Goal: Task Accomplishment & Management: Manage account settings

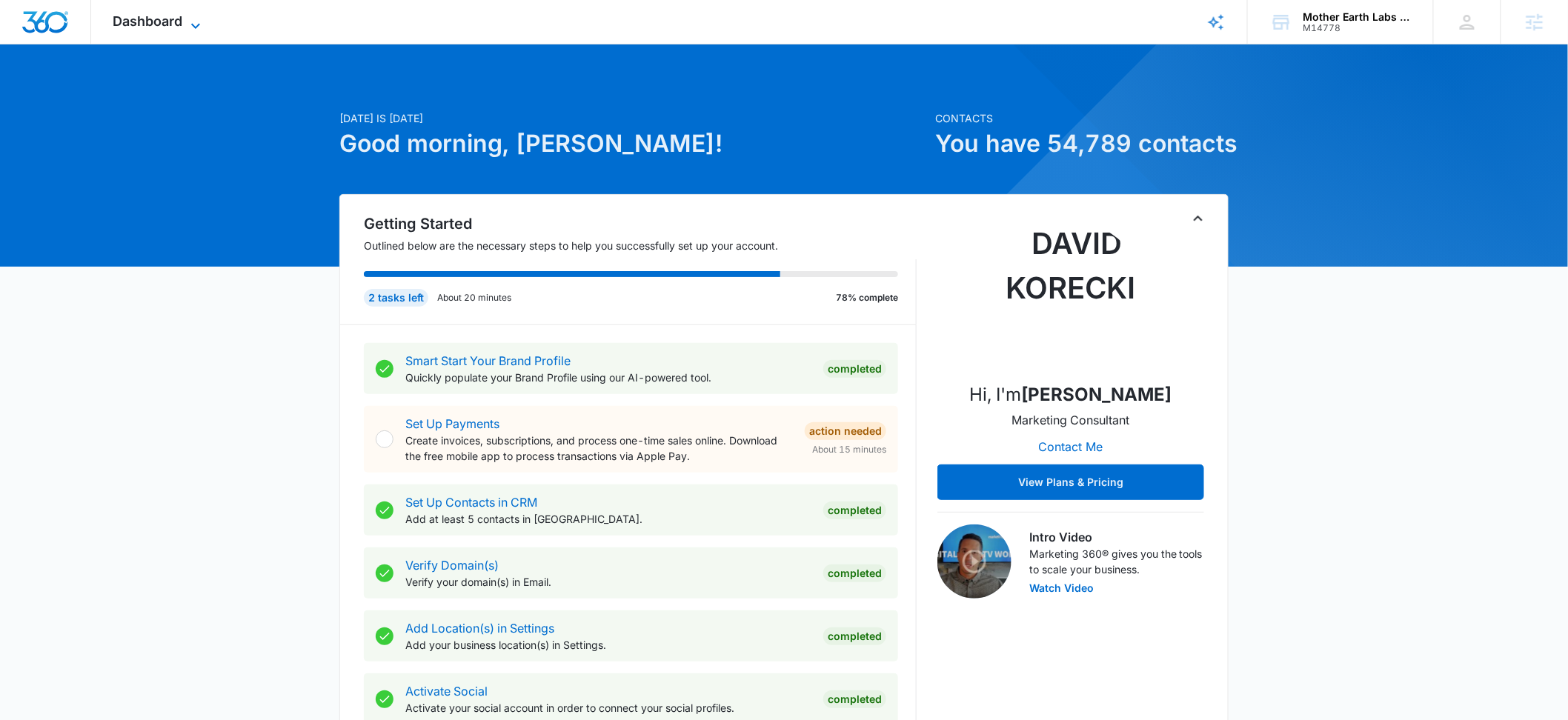
click at [199, 23] on icon at bounding box center [195, 26] width 18 height 18
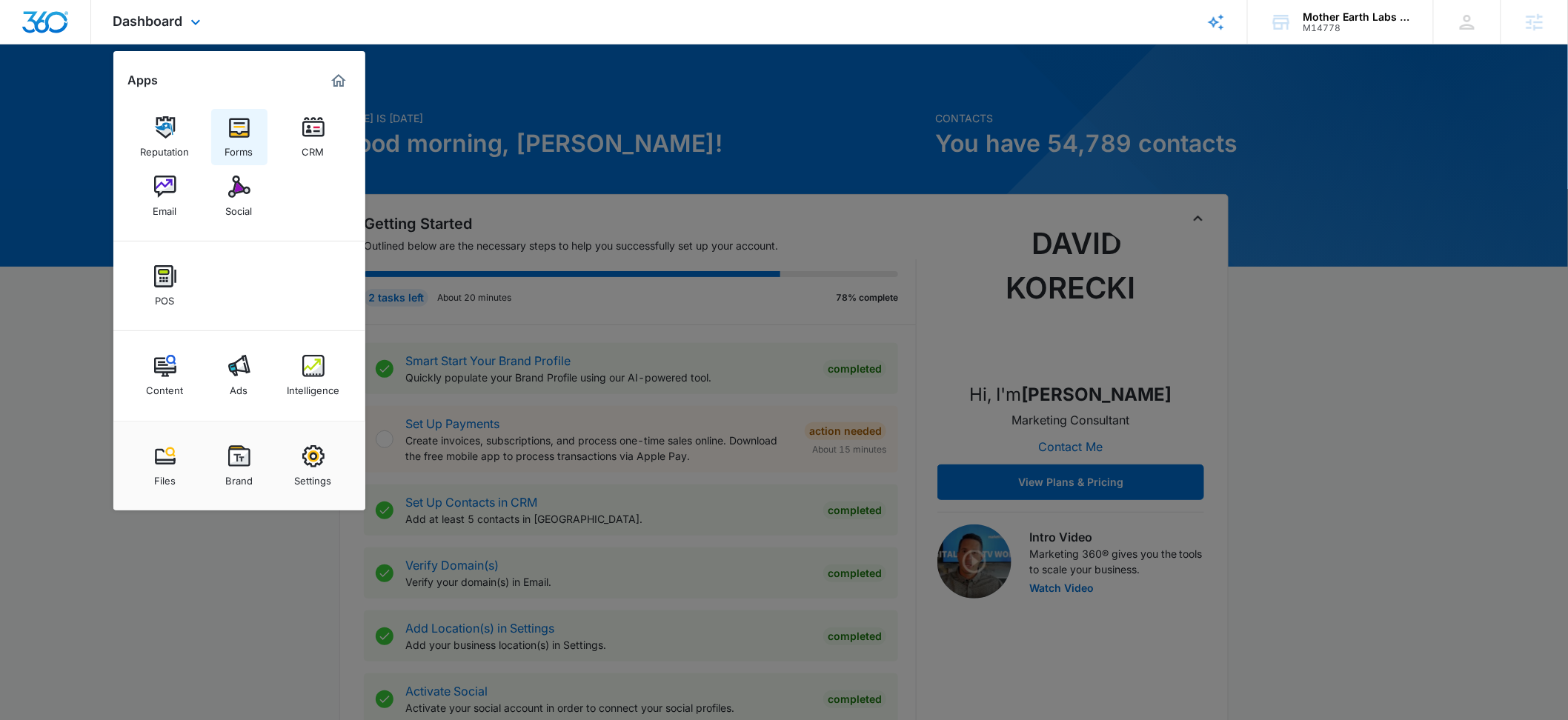
click at [253, 125] on link "Forms" at bounding box center [240, 137] width 57 height 57
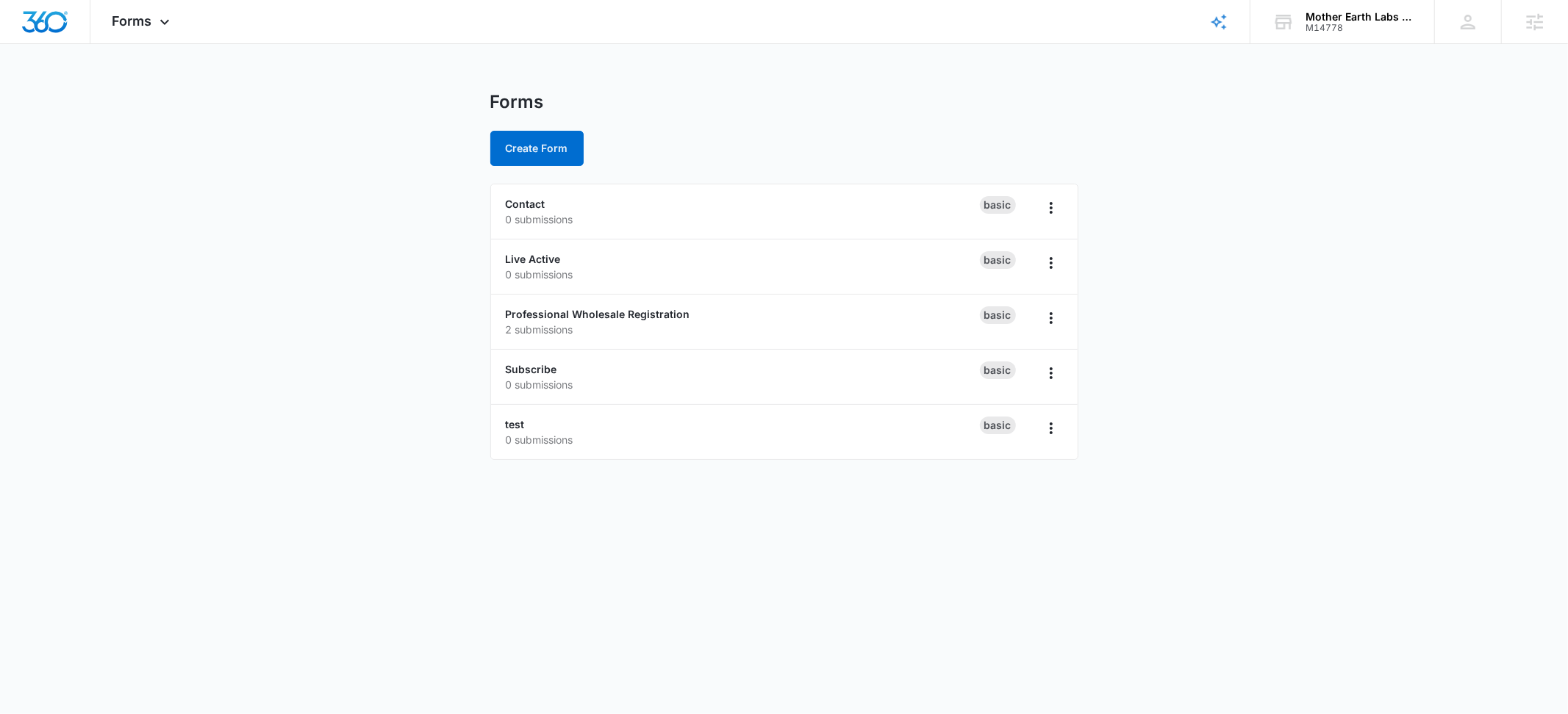
click at [318, 337] on main "Forms Create Form Contact 0 submissions Basic Live Active 0 submissions Basic P…" at bounding box center [784, 284] width 1568 height 386
click at [651, 310] on link "Professional Wholesale Registration" at bounding box center [598, 314] width 185 height 13
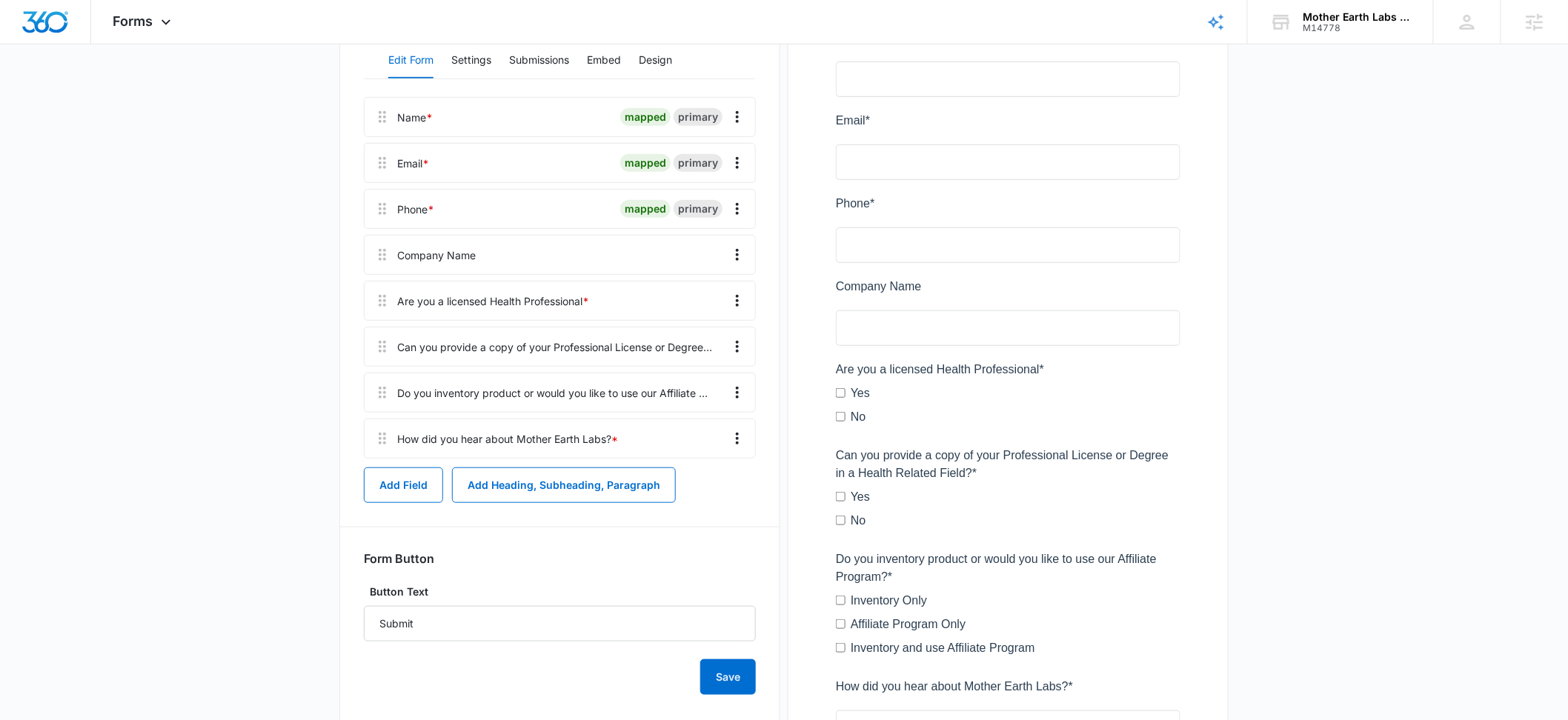
scroll to position [289, 0]
click at [601, 58] on button "Embed" at bounding box center [604, 62] width 34 height 36
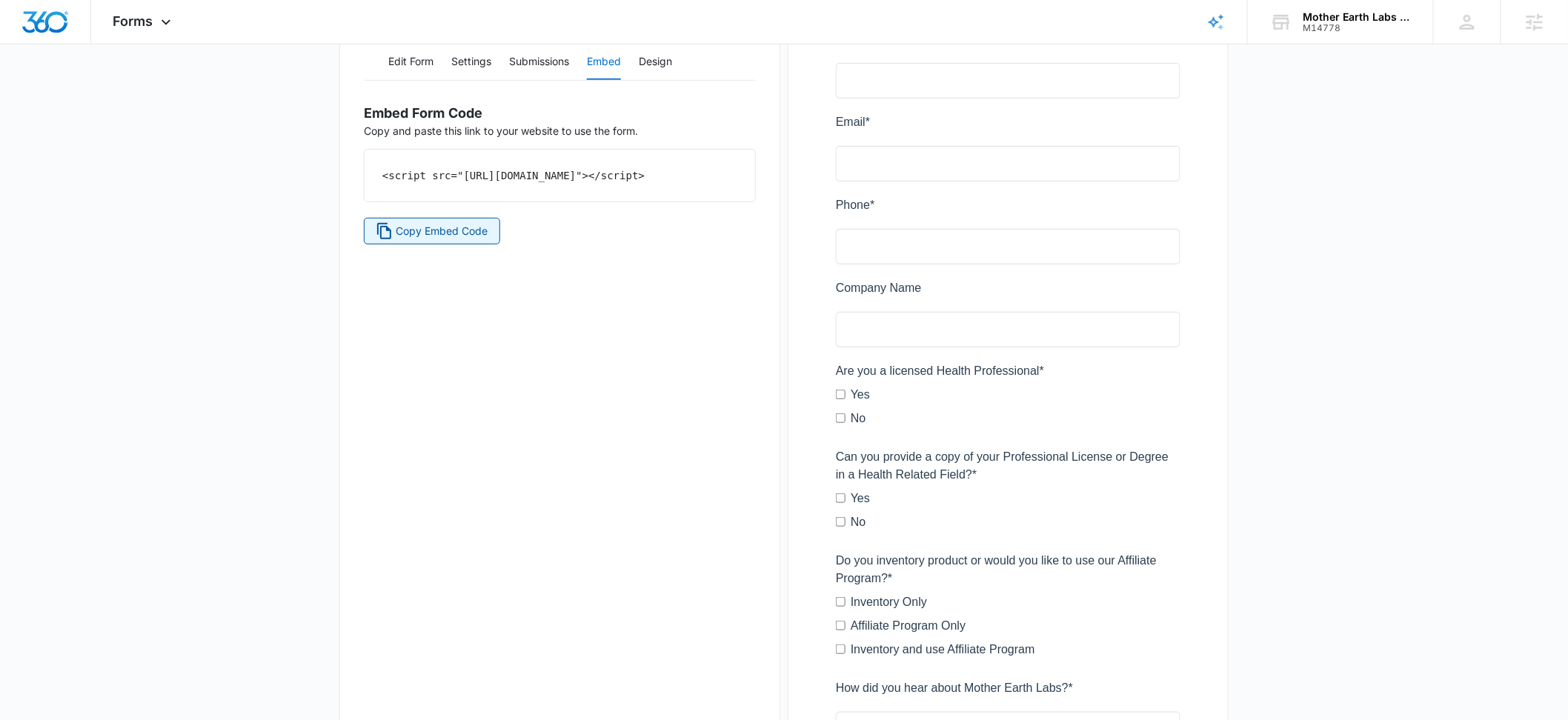
click at [425, 239] on span "Copy Embed Code" at bounding box center [442, 231] width 92 height 16
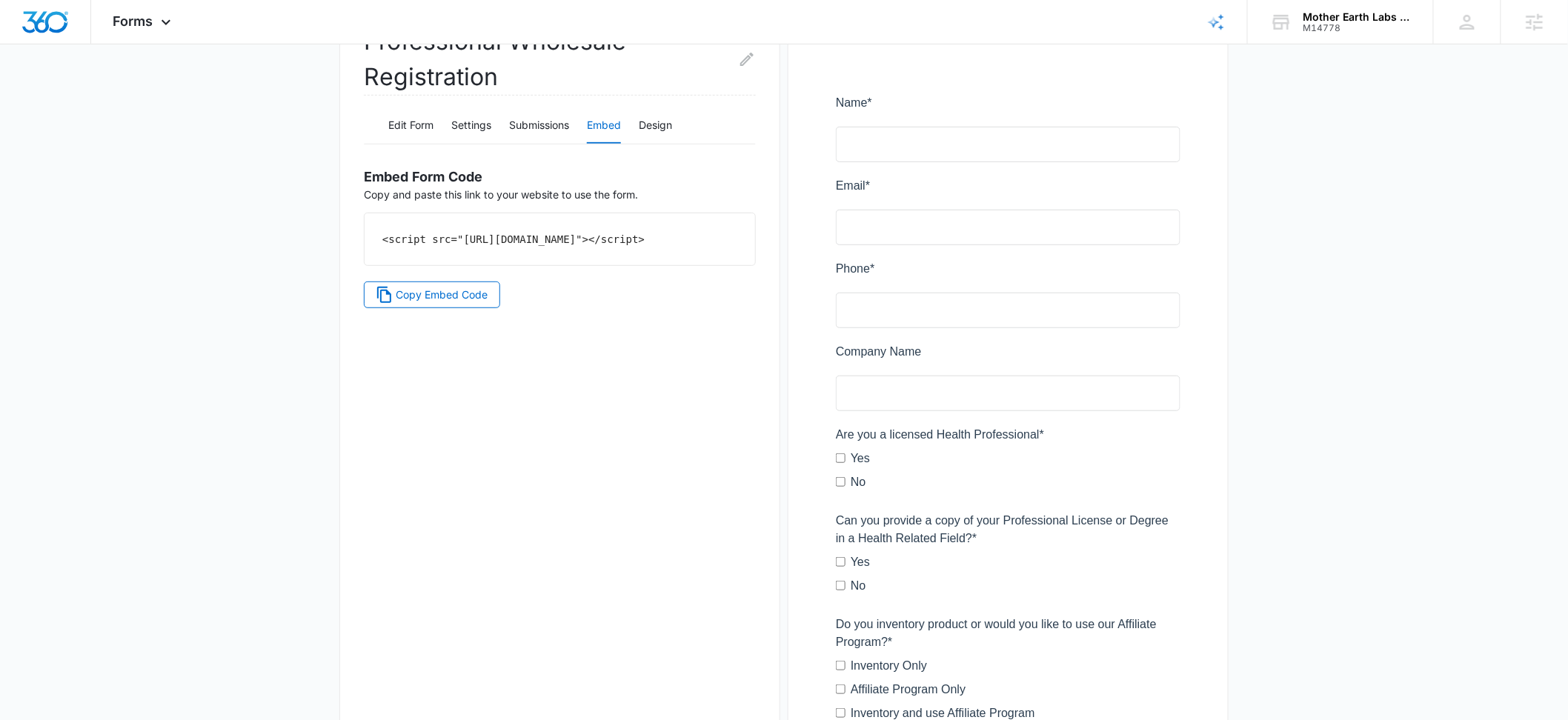
scroll to position [123, 0]
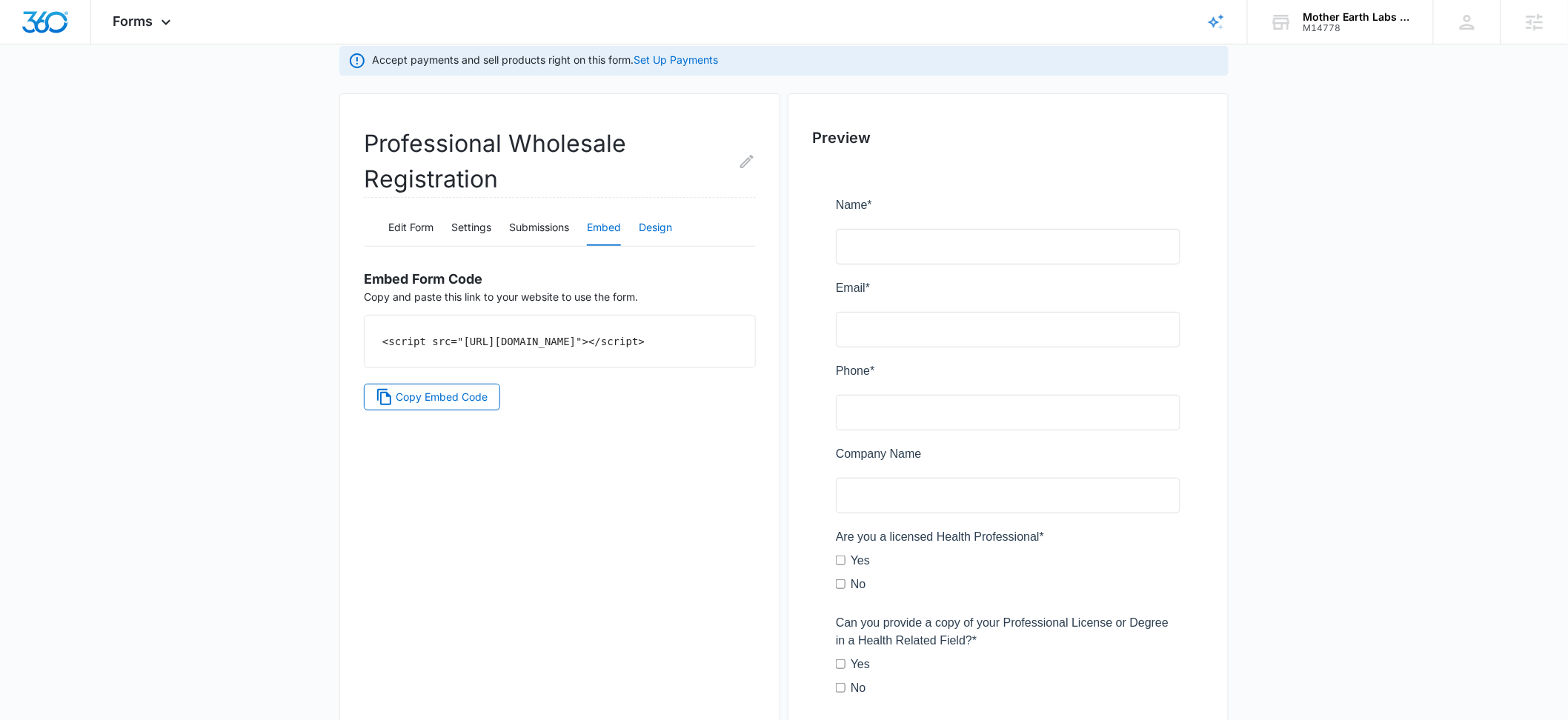
click at [656, 224] on button "Design" at bounding box center [655, 228] width 33 height 36
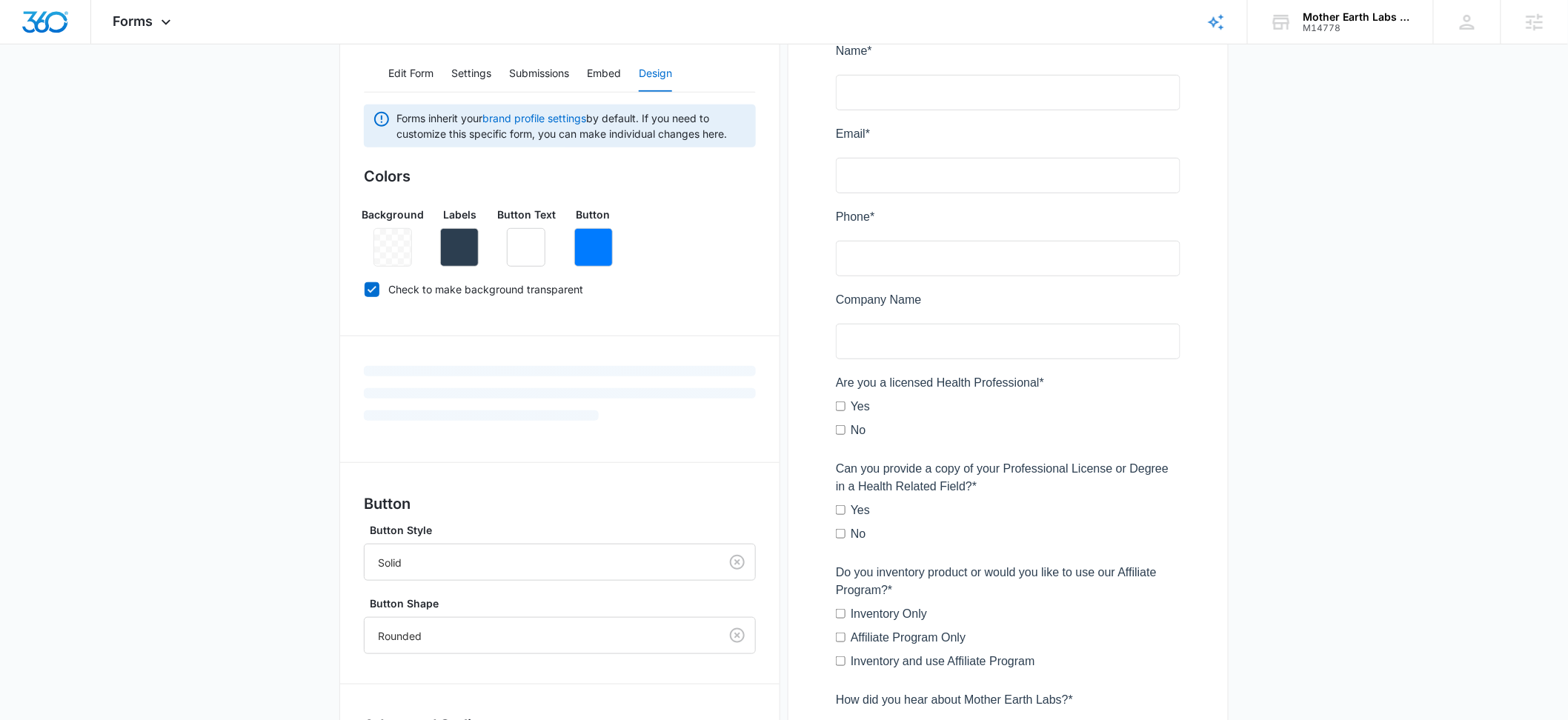
scroll to position [460, 0]
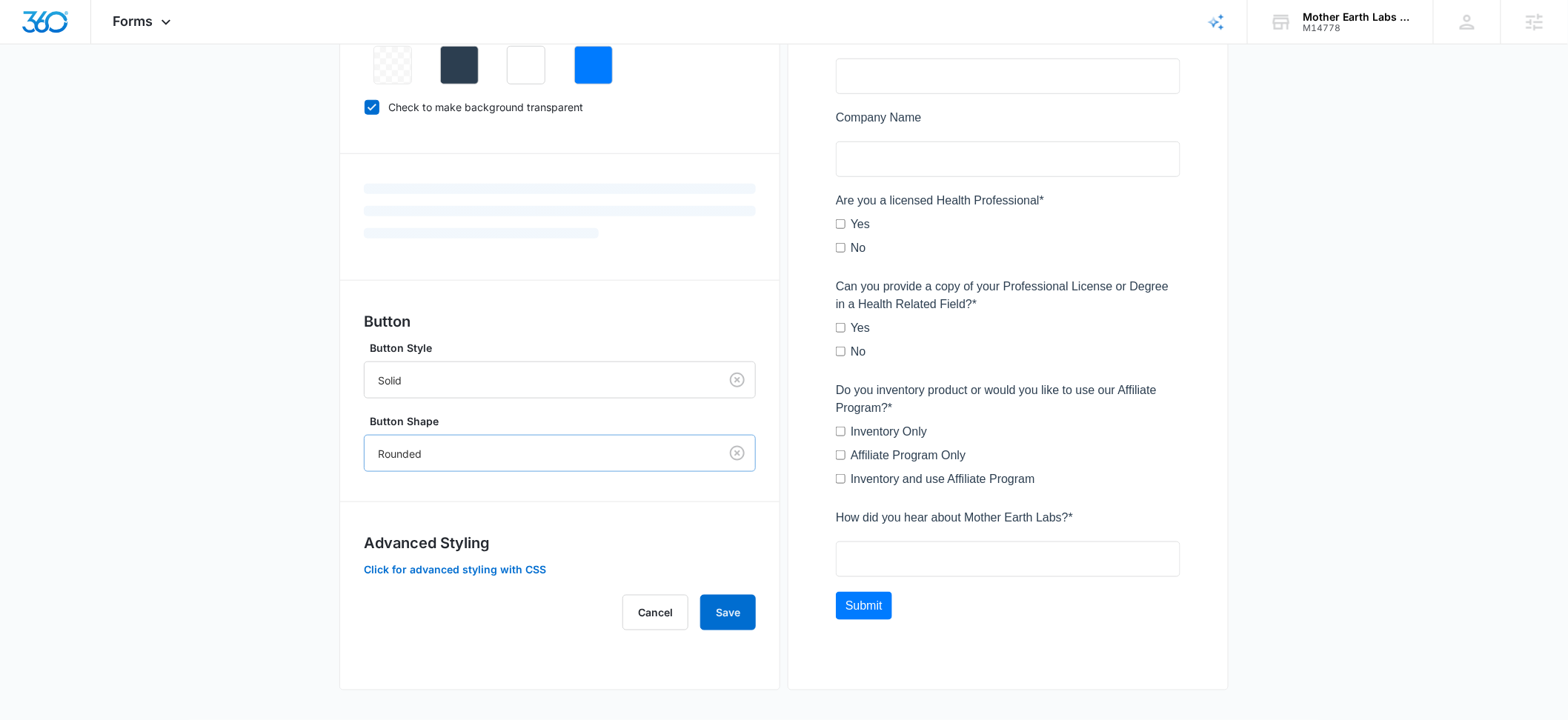
drag, startPoint x: 511, startPoint y: 450, endPoint x: 471, endPoint y: 467, distance: 43.5
click at [510, 450] on div at bounding box center [539, 454] width 323 height 19
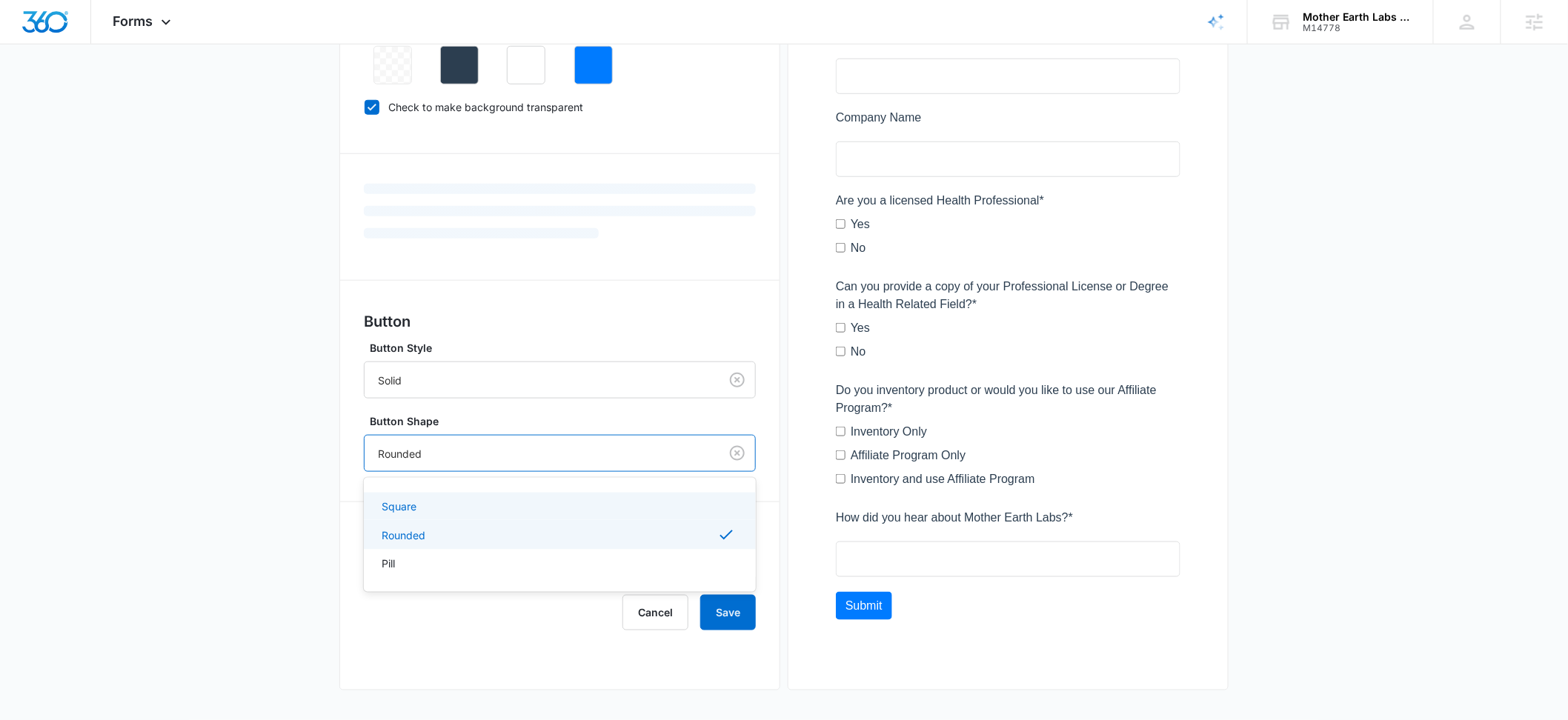
click at [421, 510] on div "Square" at bounding box center [558, 506] width 353 height 15
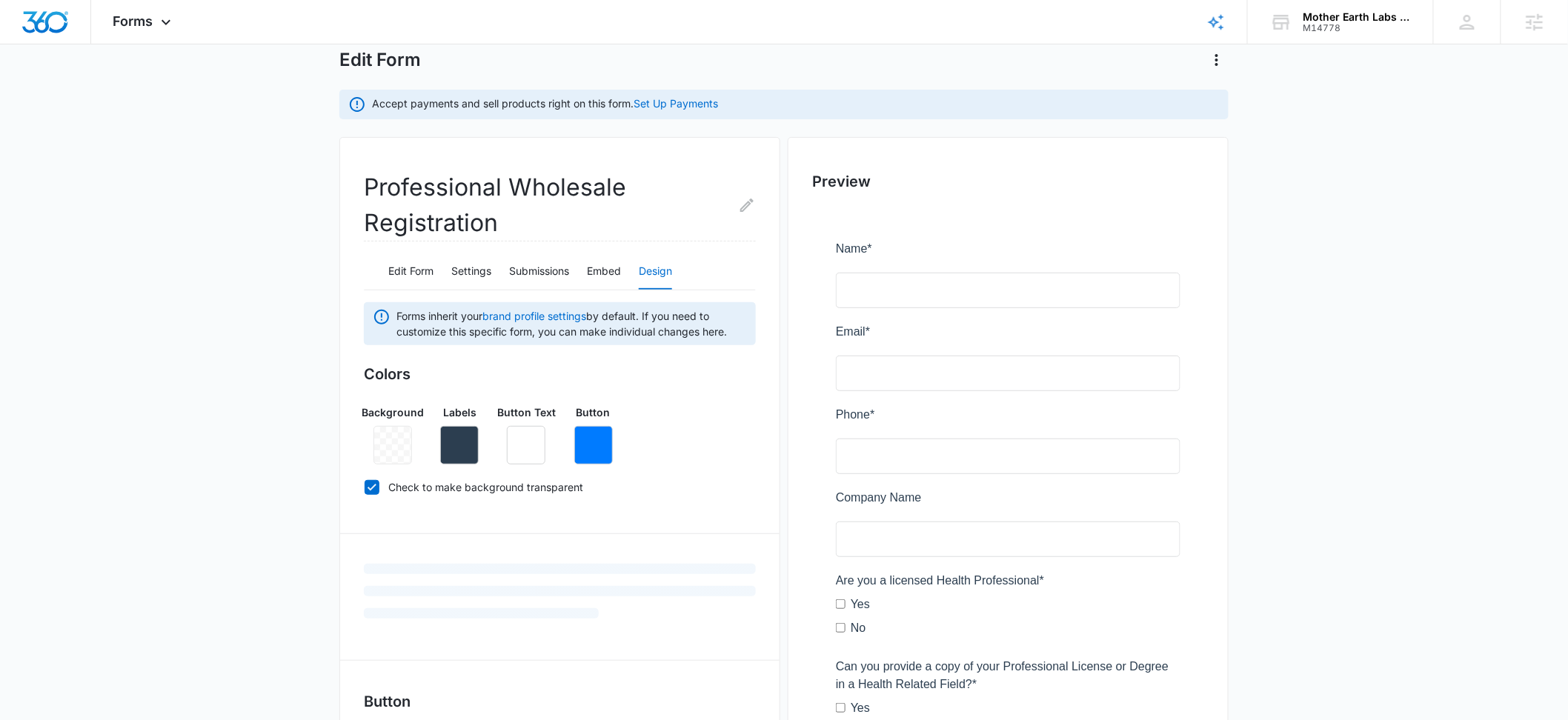
scroll to position [0, 0]
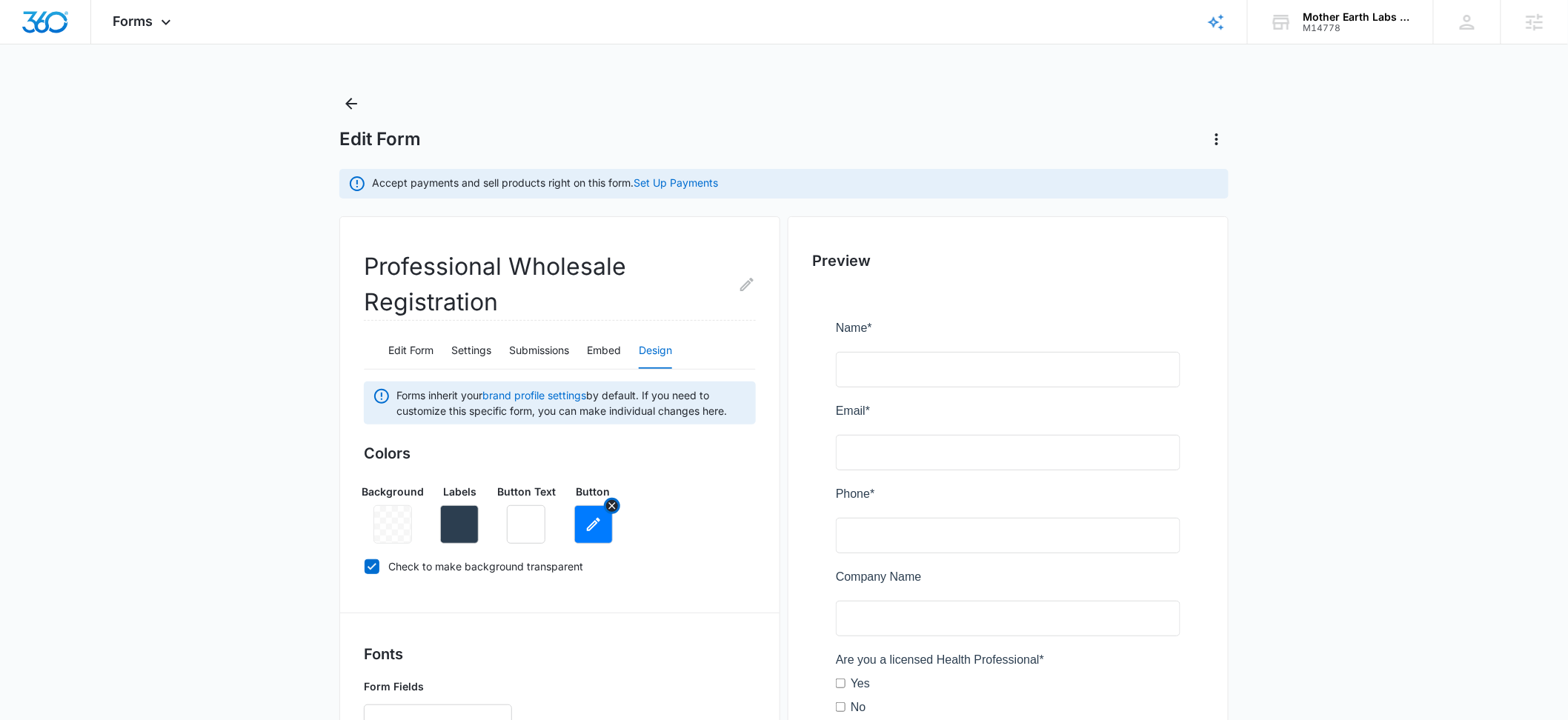
click at [597, 526] on icon "button" at bounding box center [594, 525] width 18 height 18
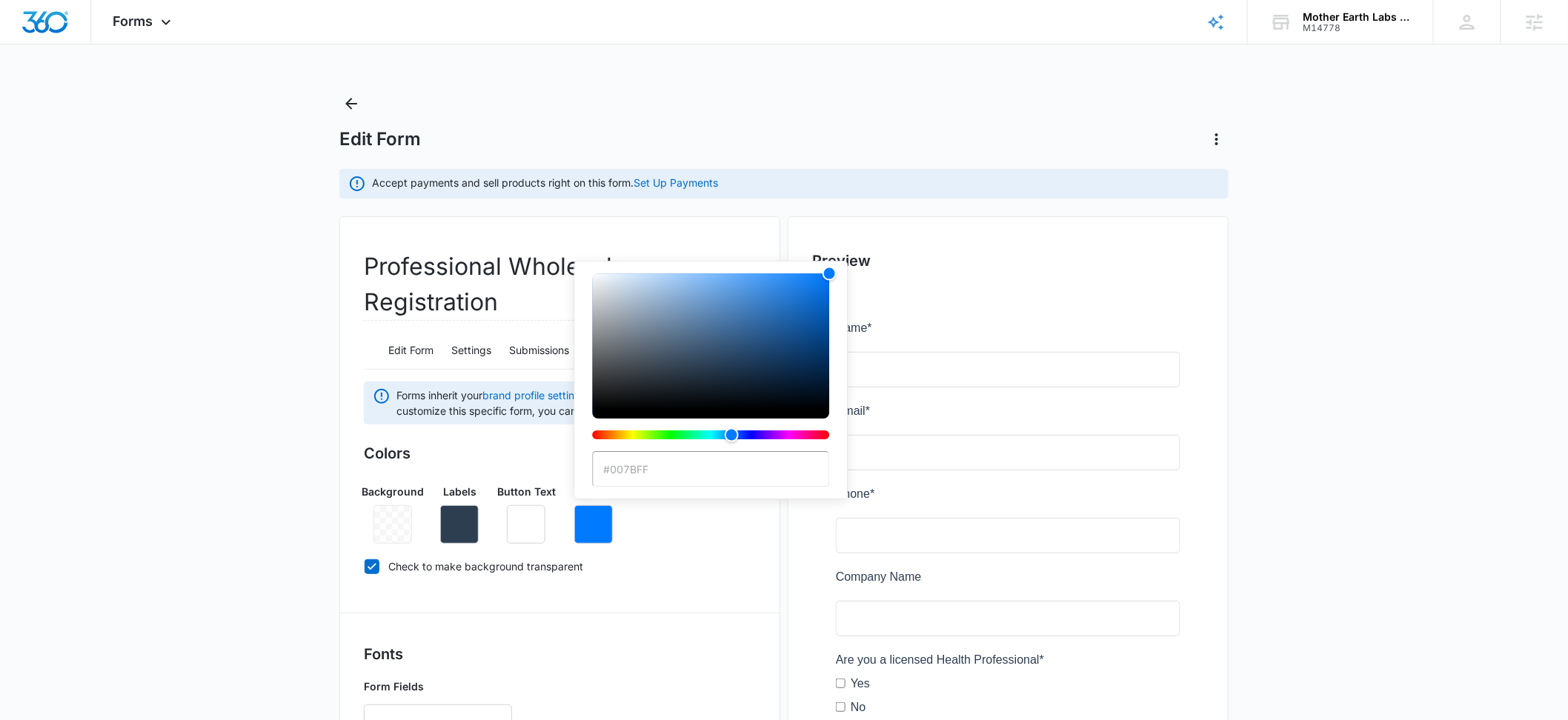
click at [665, 475] on input "#007BFF" at bounding box center [711, 469] width 237 height 36
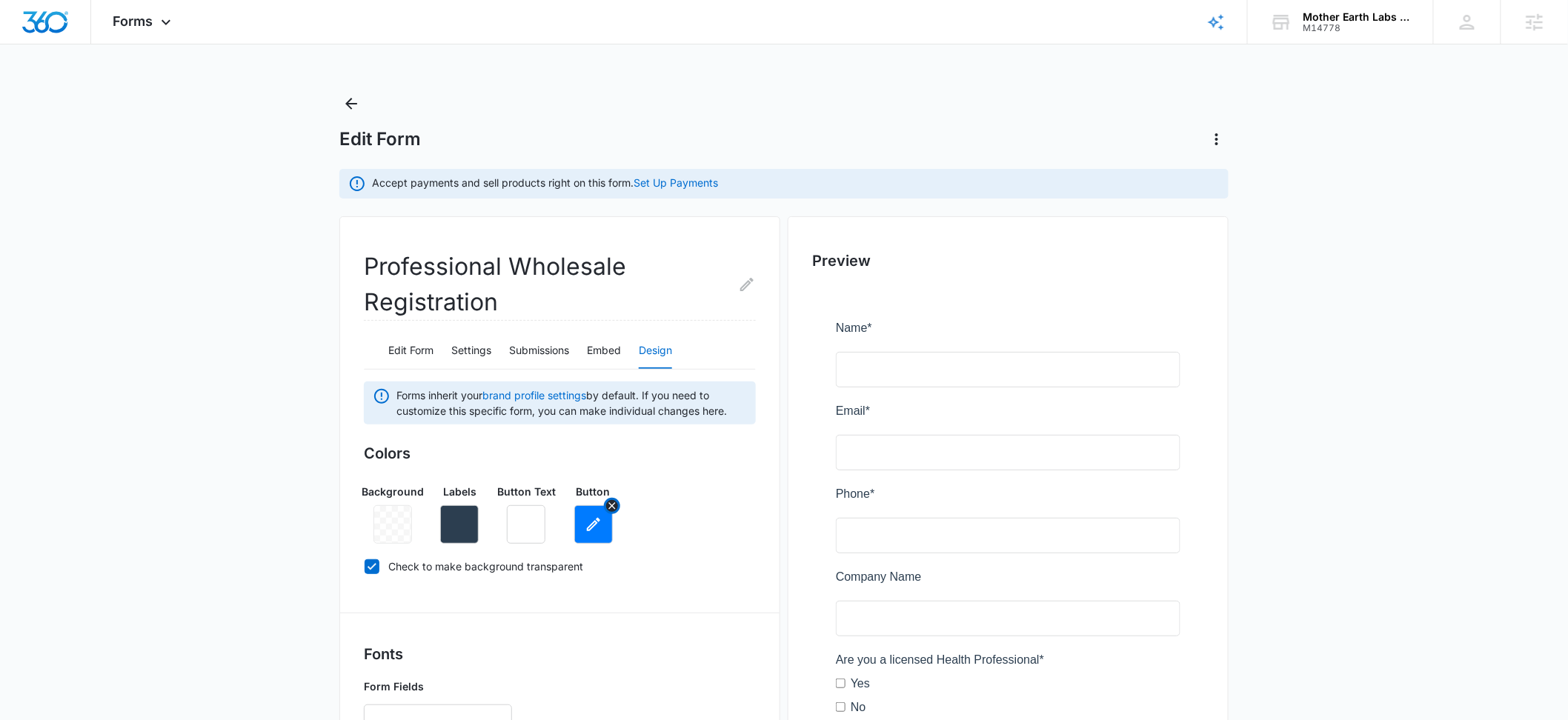
drag, startPoint x: 573, startPoint y: 537, endPoint x: 583, endPoint y: 535, distance: 10.2
click at [575, 538] on div "Background Labels Button Text Button" at bounding box center [560, 508] width 392 height 72
click at [583, 535] on button "button" at bounding box center [594, 525] width 39 height 39
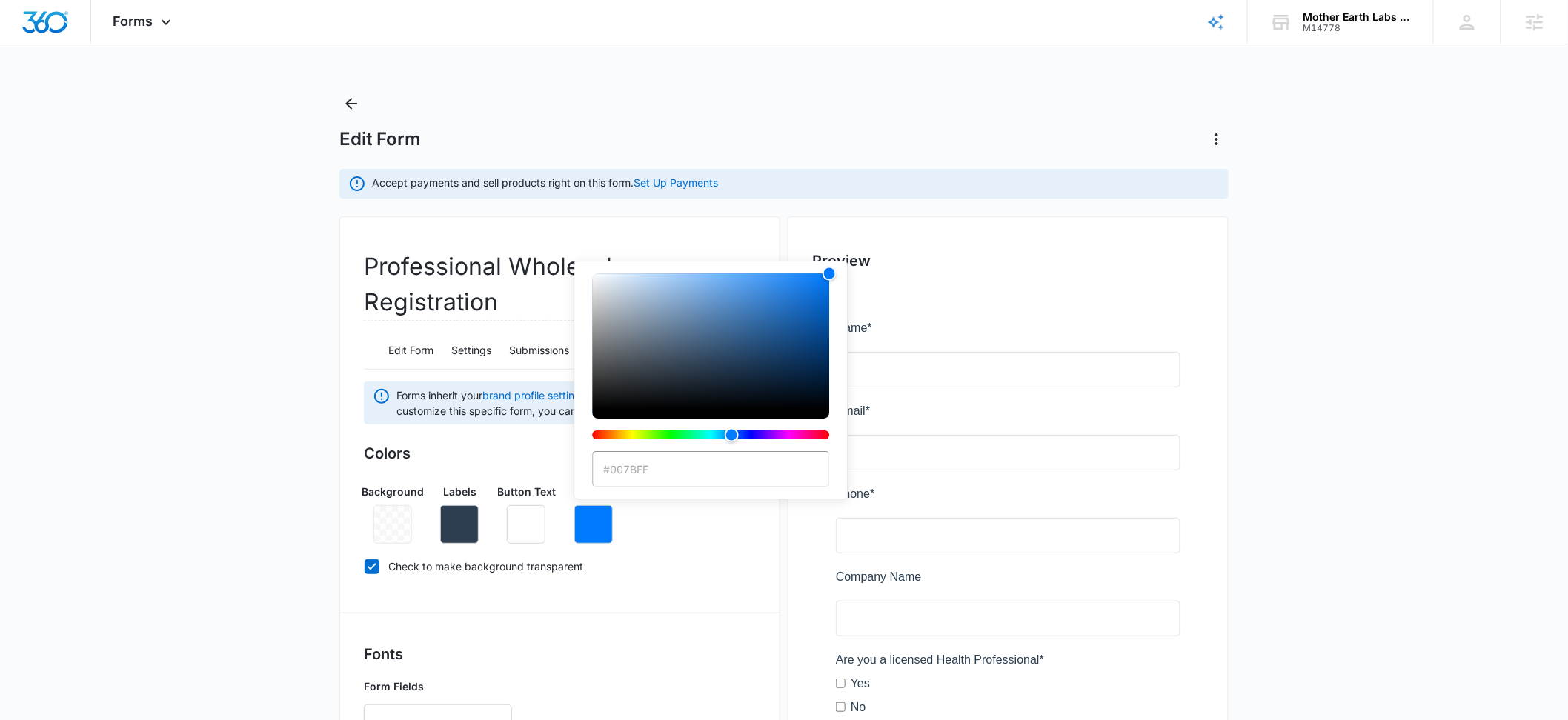
click at [686, 470] on input "#007BFF" at bounding box center [711, 469] width 237 height 36
click at [492, 465] on div "Colors Background Labels Button Text Button #007BFF Check to make background tr…" at bounding box center [560, 513] width 392 height 141
paste input "CA5E13"
type input "#CA5E13"
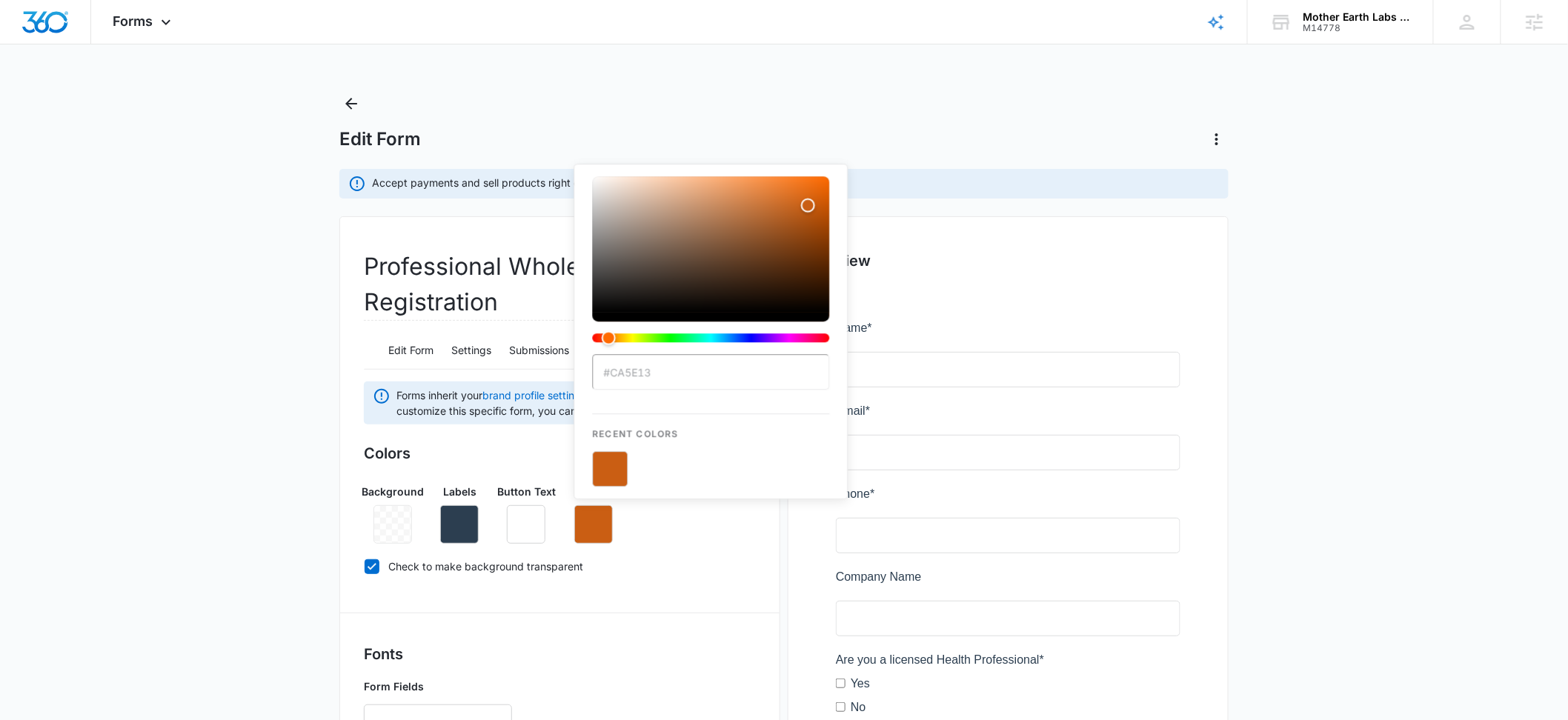
drag, startPoint x: 212, startPoint y: 401, endPoint x: 240, endPoint y: 413, distance: 30.5
click at [216, 403] on main "Edit Form Accept payments and sell products right on this form. Set Up Payments…" at bounding box center [784, 688] width 1568 height 1192
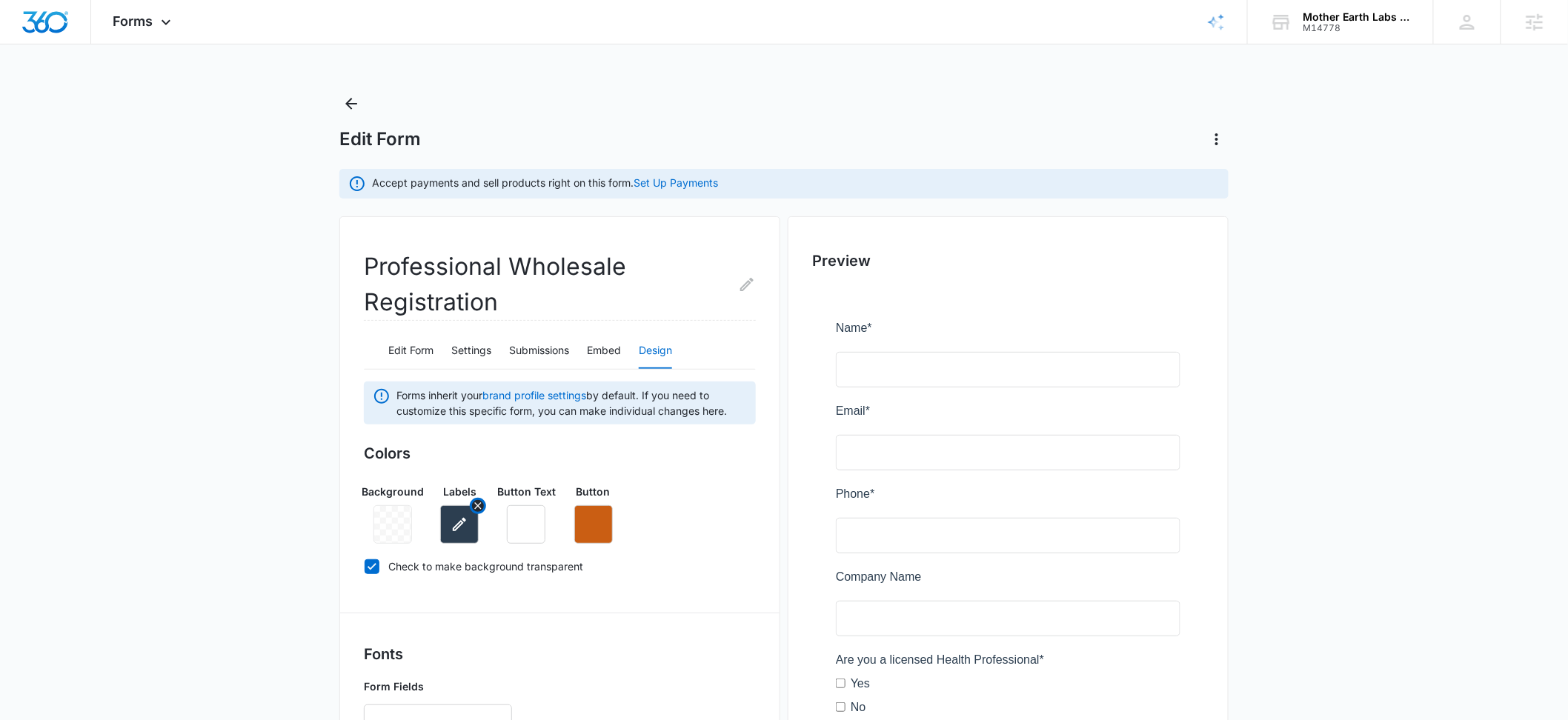
click at [455, 520] on icon "button" at bounding box center [459, 525] width 18 height 18
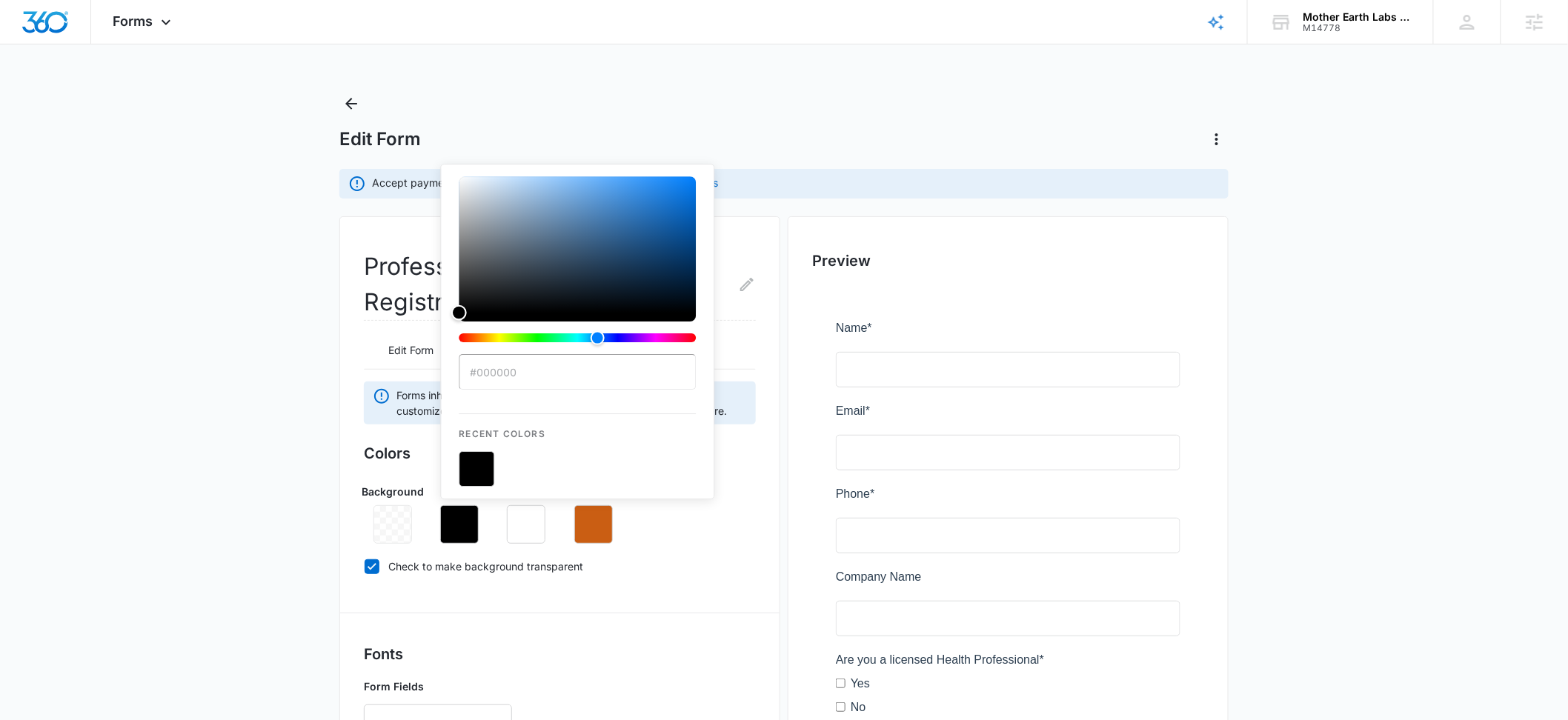
type input "#000000"
drag, startPoint x: 554, startPoint y: 354, endPoint x: 399, endPoint y: 452, distance: 183.4
click at [399, 451] on div "Colors Background Labels #000000 Recent Colors Button Text Button Check to make…" at bounding box center [560, 513] width 392 height 141
drag, startPoint x: 130, startPoint y: 415, endPoint x: 169, endPoint y: 415, distance: 39.0
click at [136, 415] on main "Edit Form Accept payments and sell products right on this form. Set Up Payments…" at bounding box center [784, 688] width 1568 height 1192
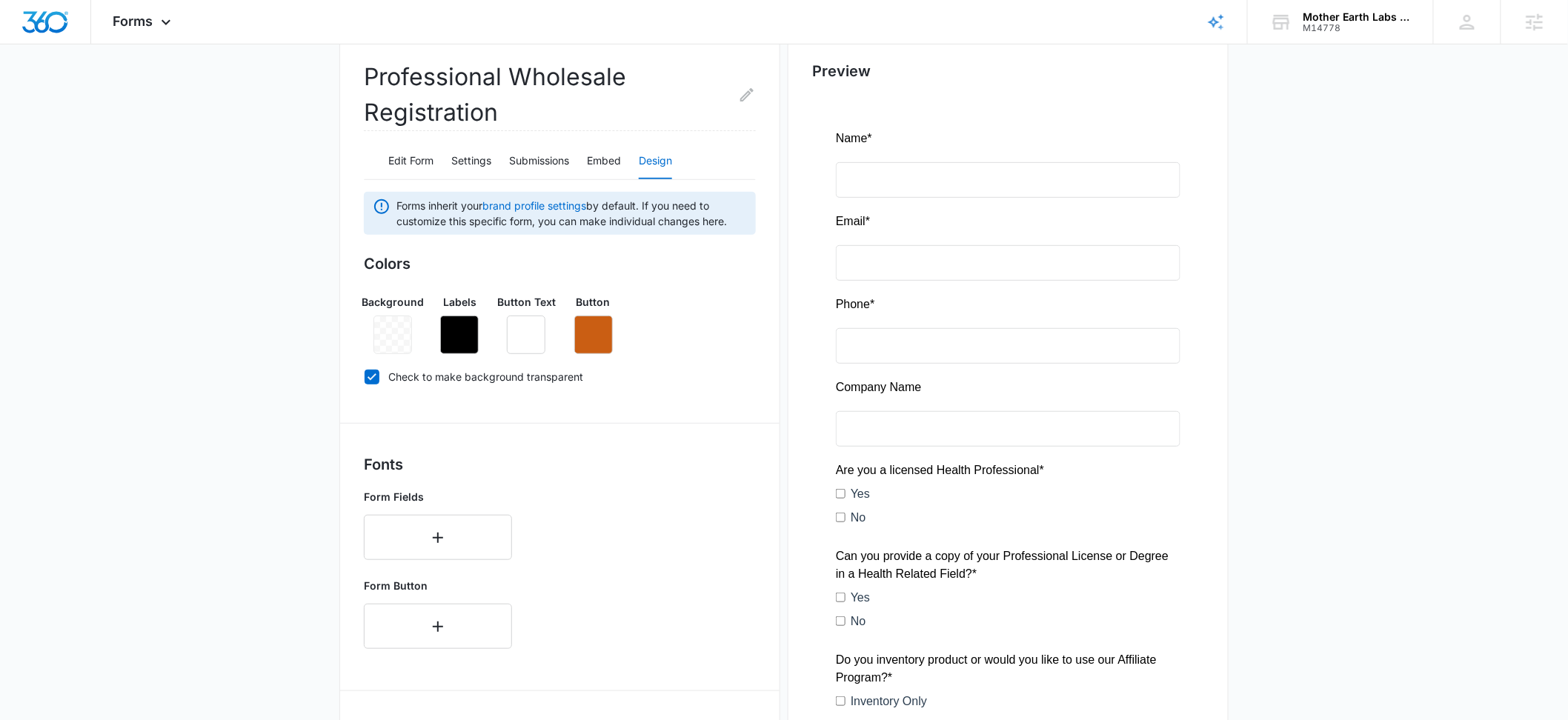
scroll to position [564, 0]
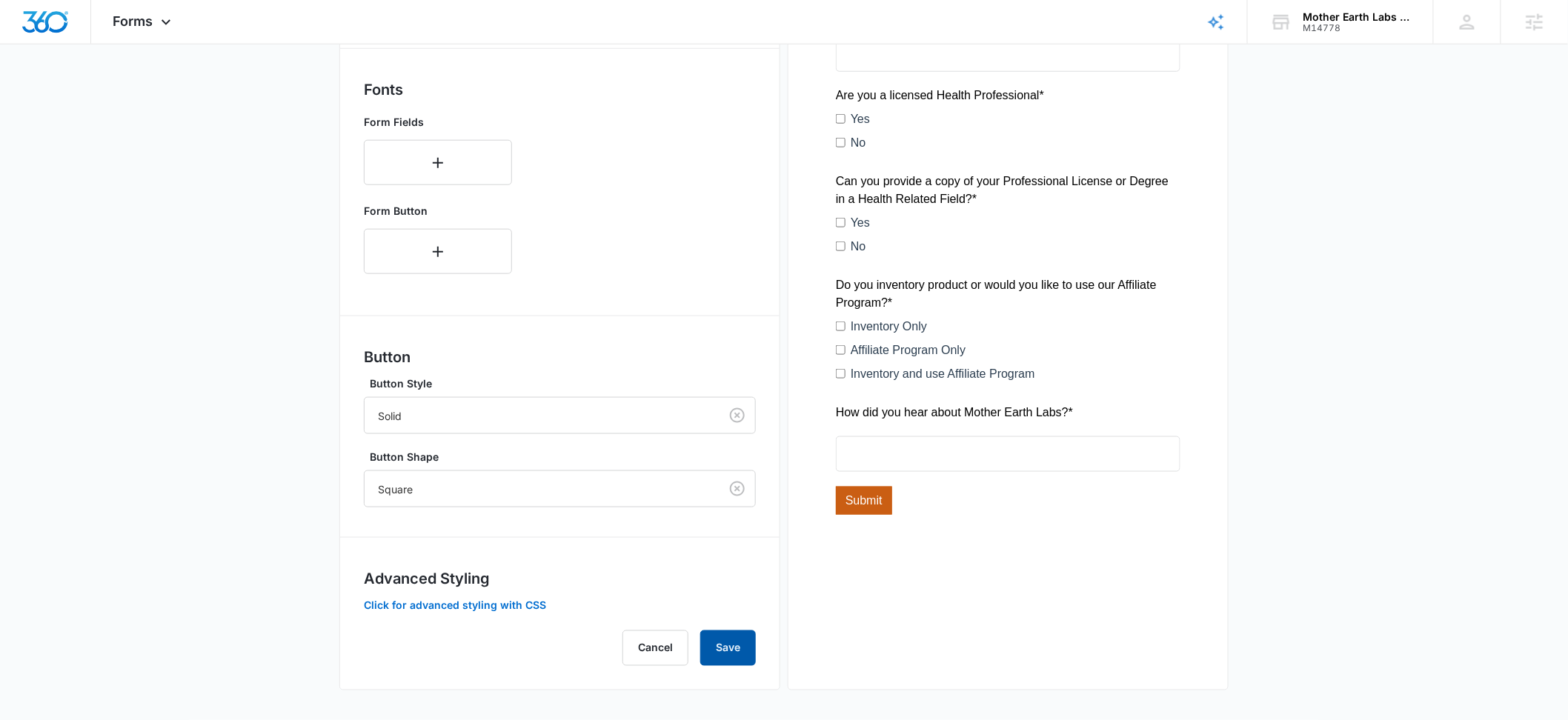
click at [743, 654] on button "Save" at bounding box center [728, 648] width 56 height 36
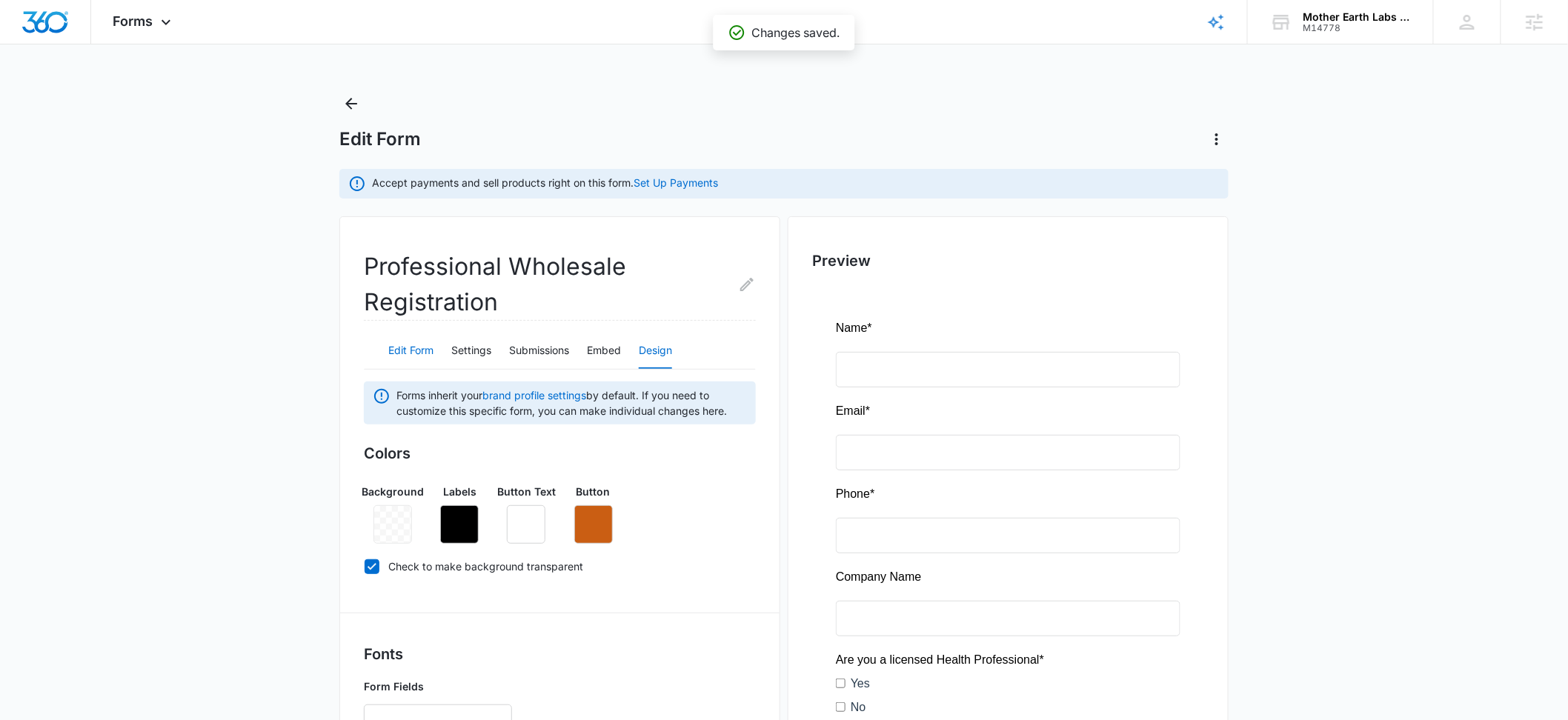
click at [425, 351] on button "Edit Form" at bounding box center [411, 351] width 45 height 36
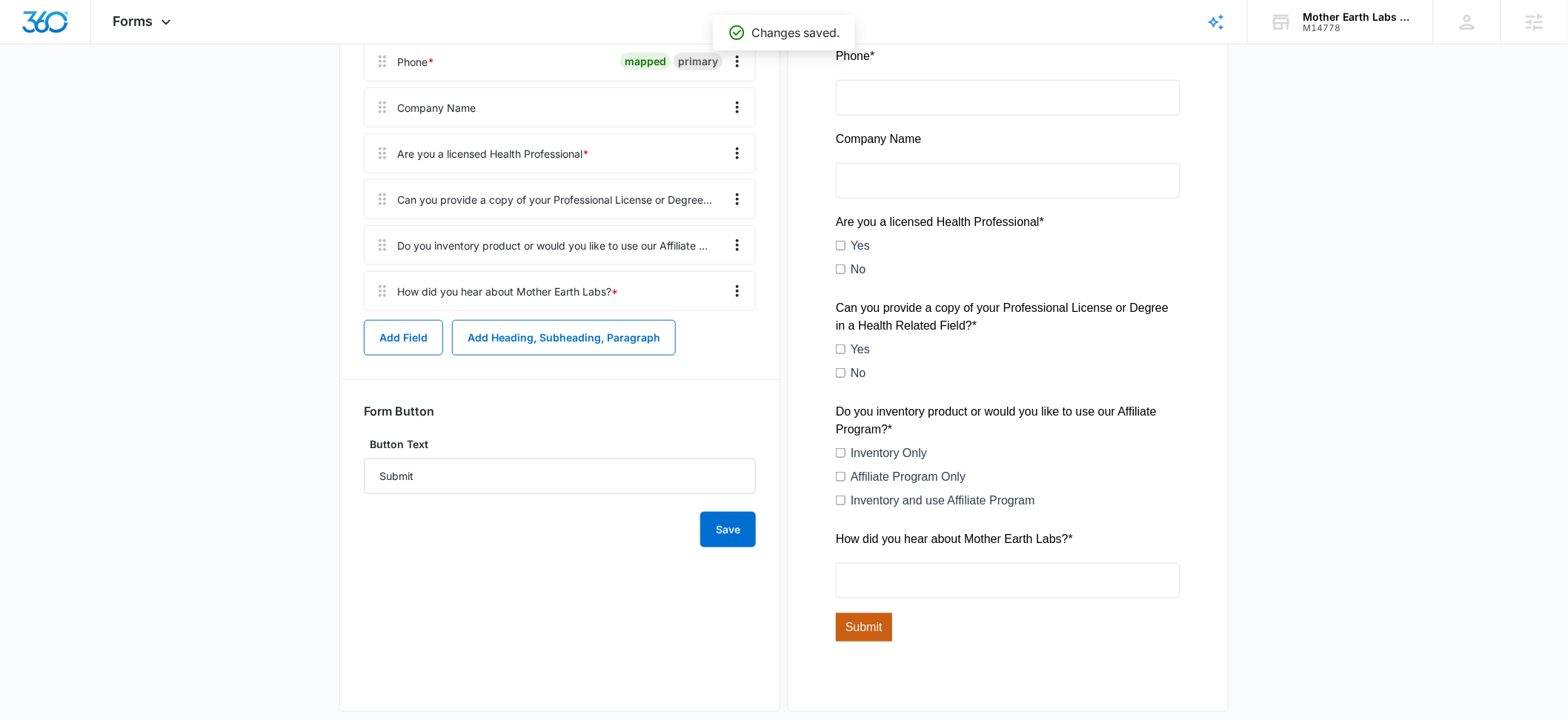
scroll to position [460, 0]
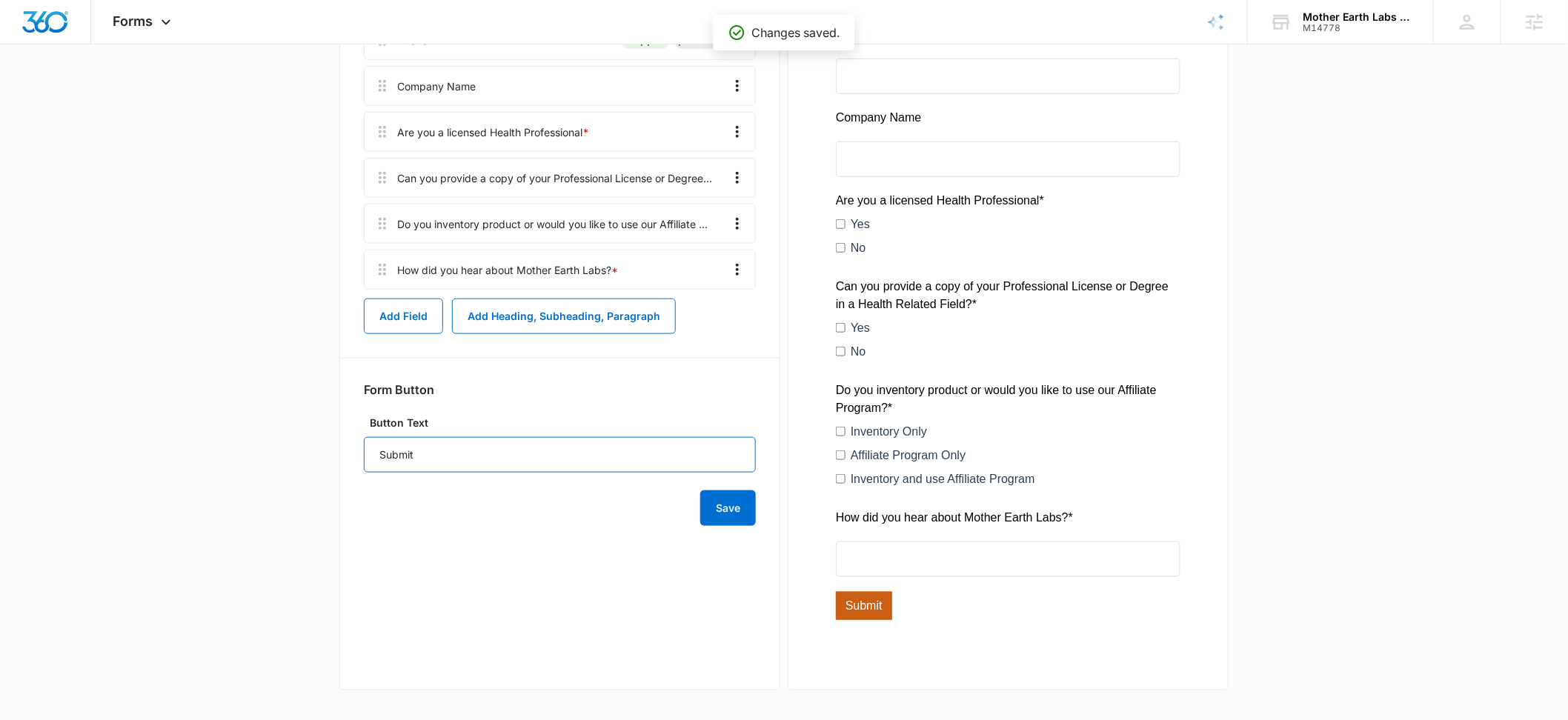
drag, startPoint x: 455, startPoint y: 455, endPoint x: 308, endPoint y: 459, distance: 147.1
click at [306, 457] on main "Edit Form Accept payments and sell products right on this form. Set Up Payments…" at bounding box center [784, 176] width 1568 height 1088
type input "SUBMIT"
click at [737, 519] on button "Save" at bounding box center [728, 508] width 56 height 36
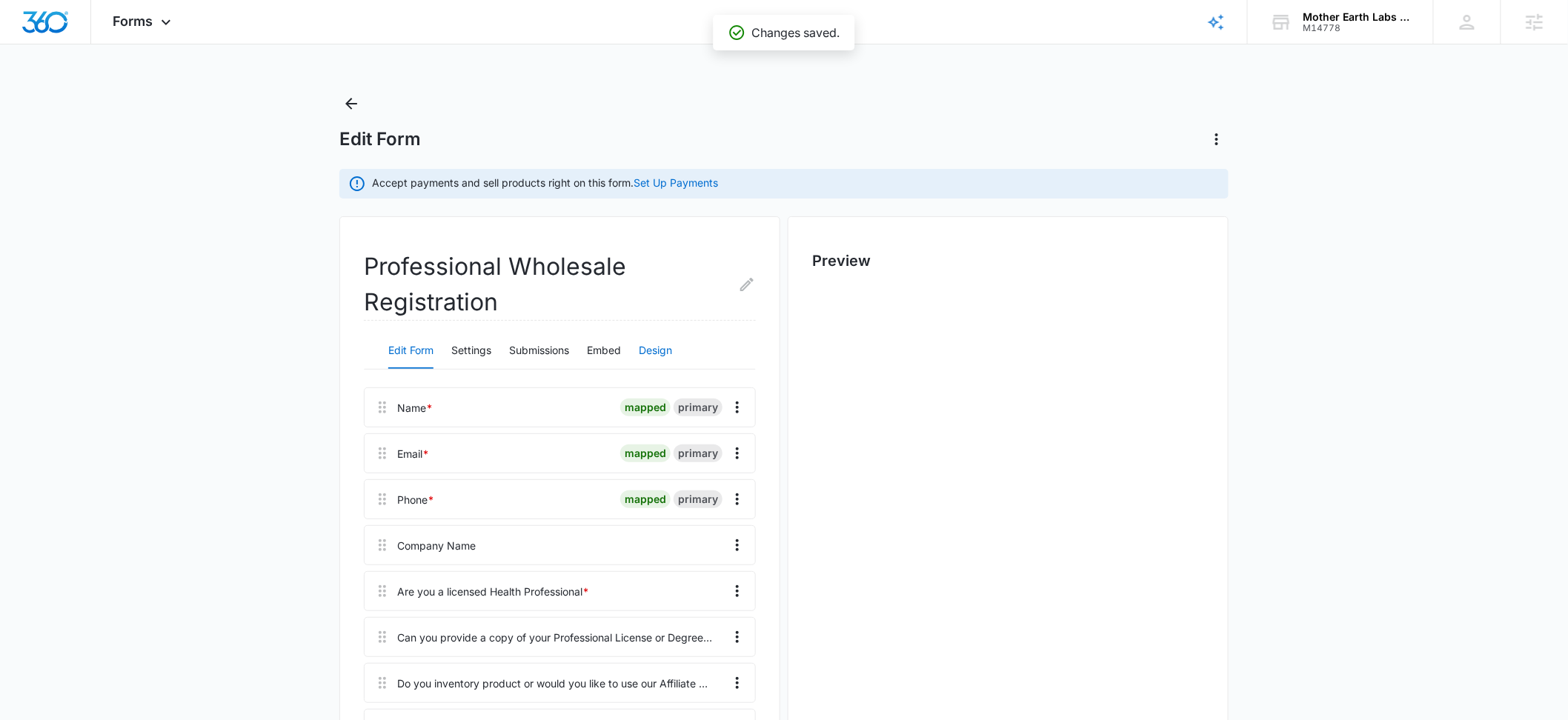
click at [652, 351] on button "Design" at bounding box center [655, 351] width 33 height 36
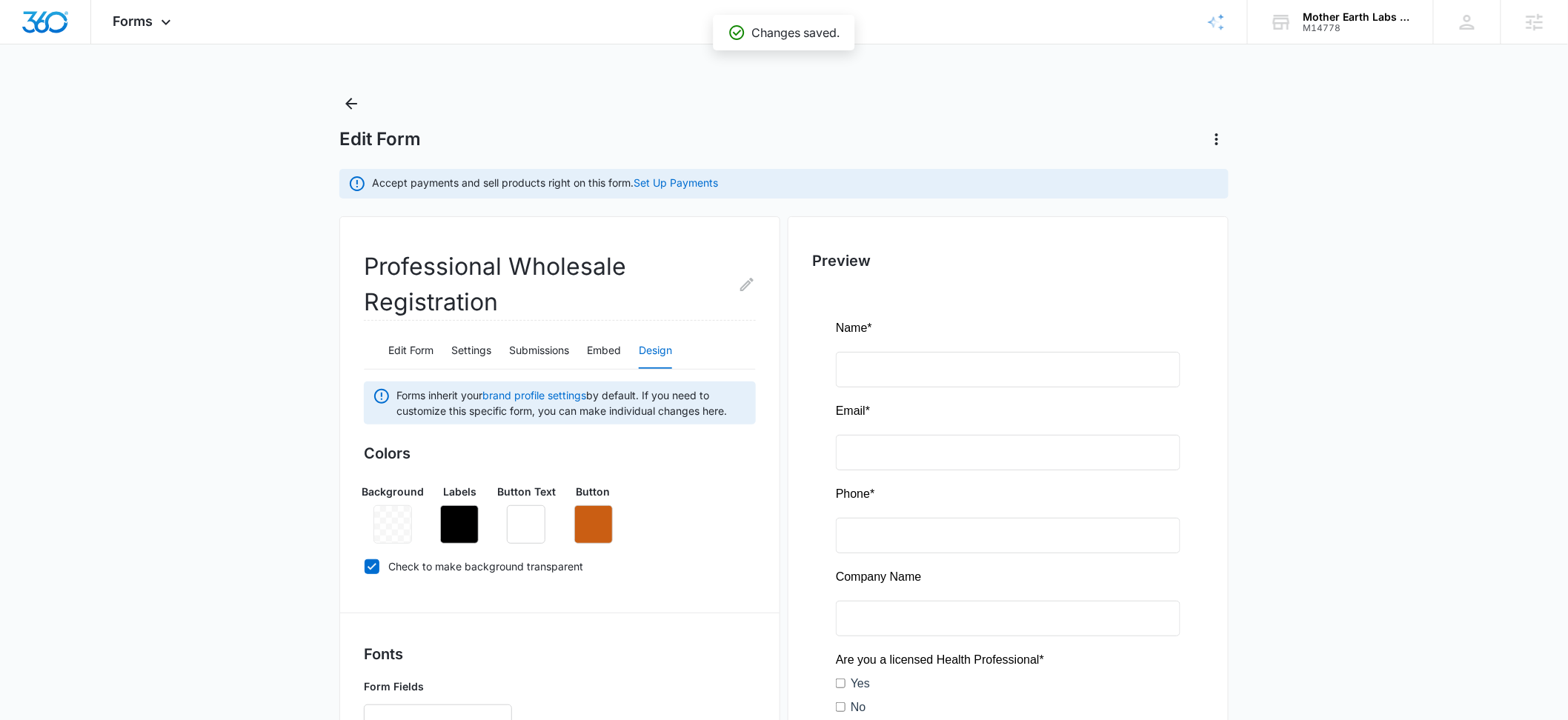
scroll to position [416, 0]
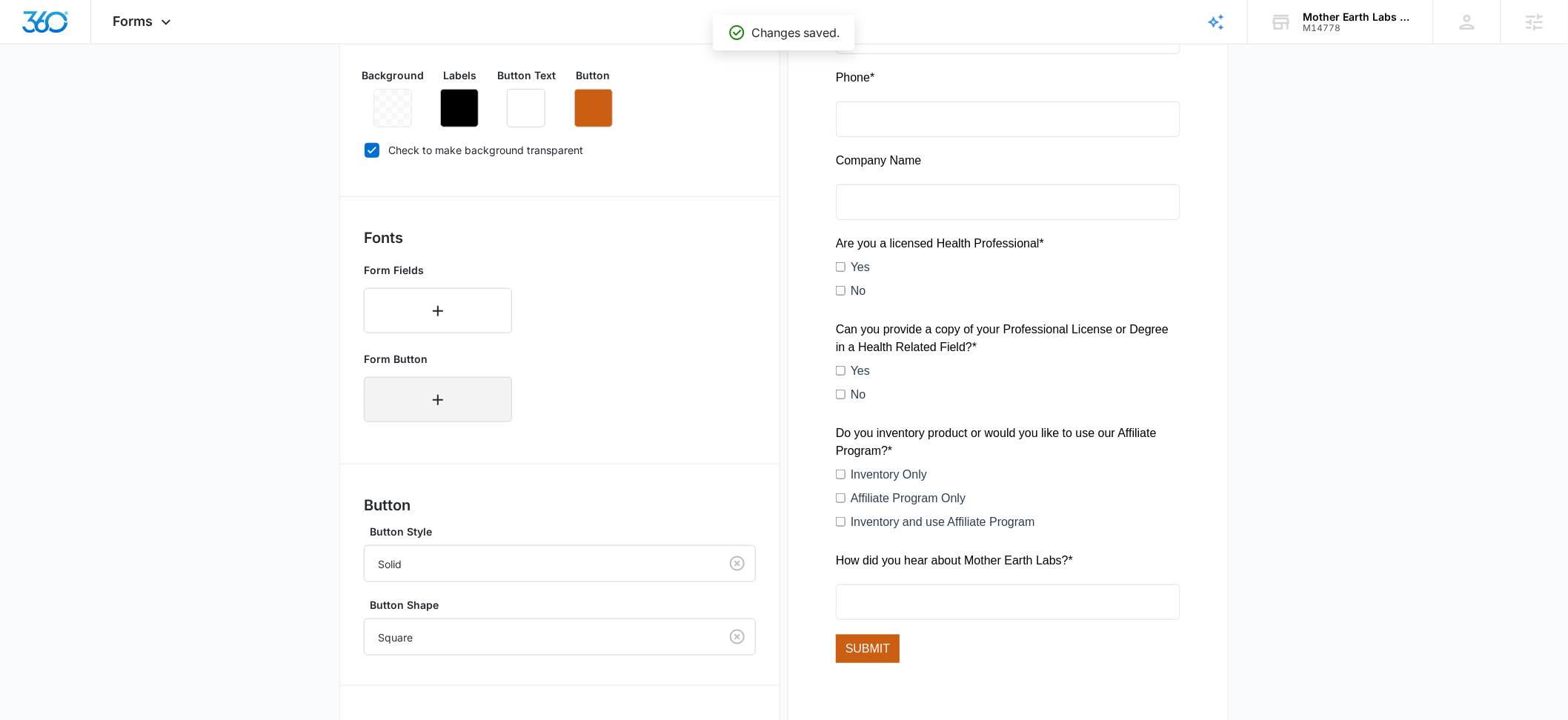
click at [438, 382] on button "button" at bounding box center [438, 400] width 148 height 45
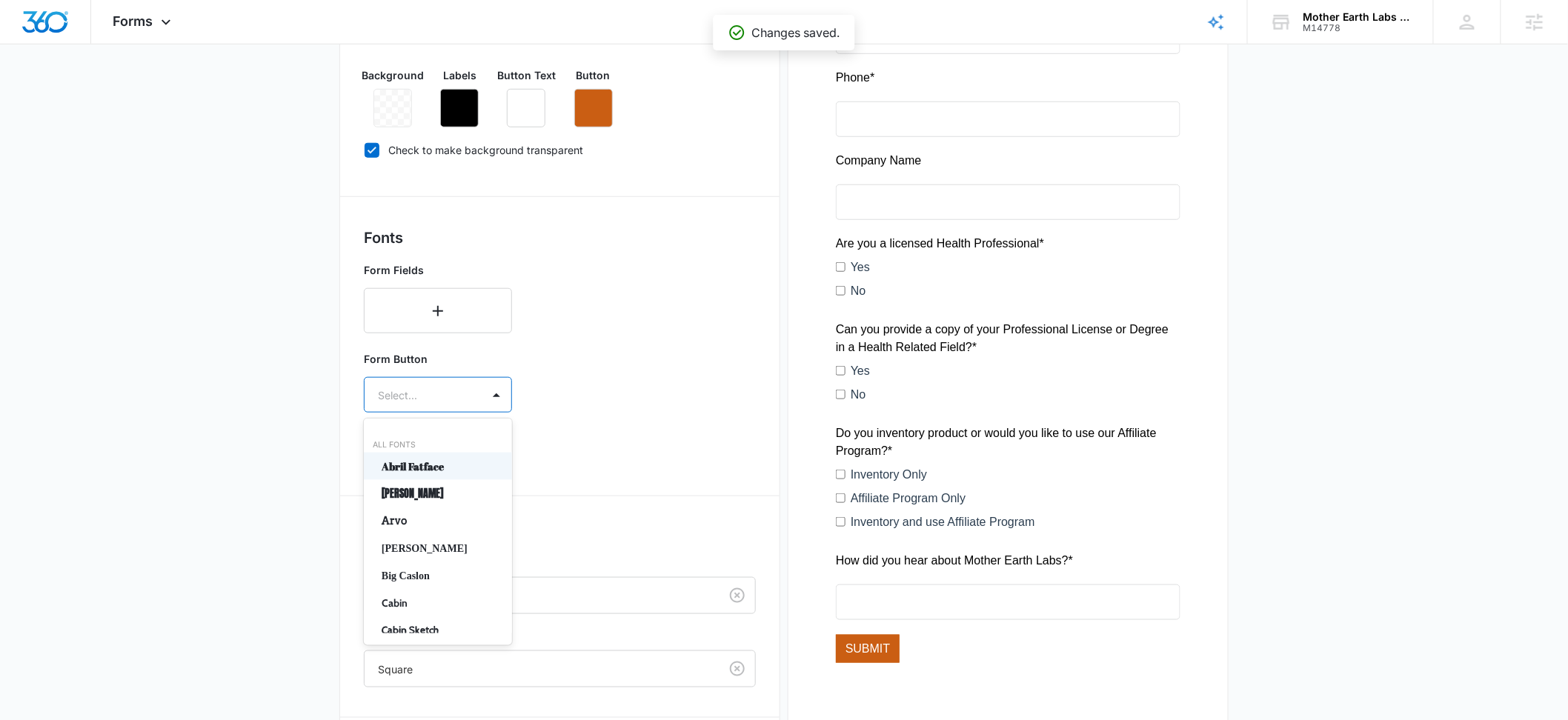
click at [434, 389] on div at bounding box center [420, 395] width 84 height 19
type input "mont"
click at [464, 469] on p "Montserrat" at bounding box center [436, 466] width 109 height 15
click at [425, 437] on div at bounding box center [420, 438] width 84 height 19
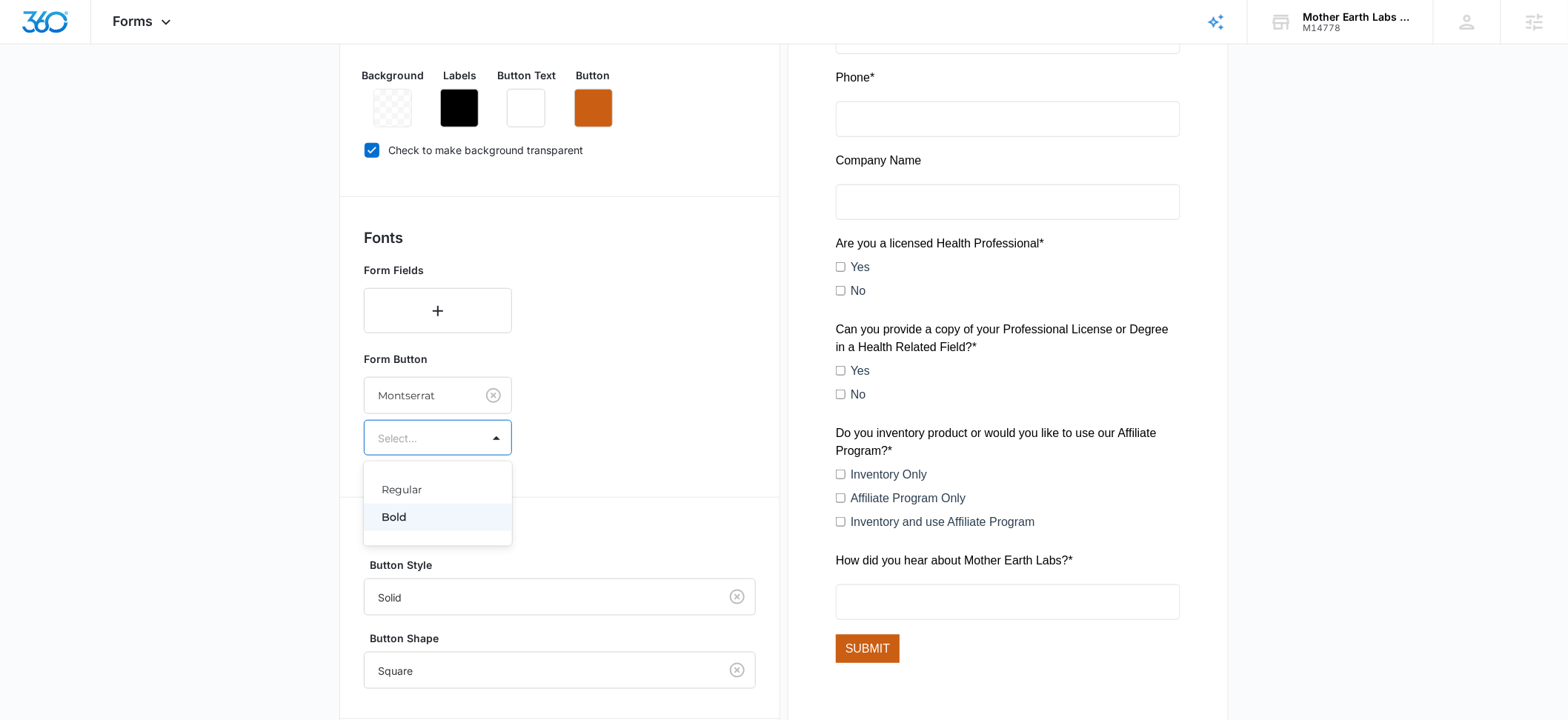
click at [408, 517] on p "Bold" at bounding box center [436, 517] width 109 height 15
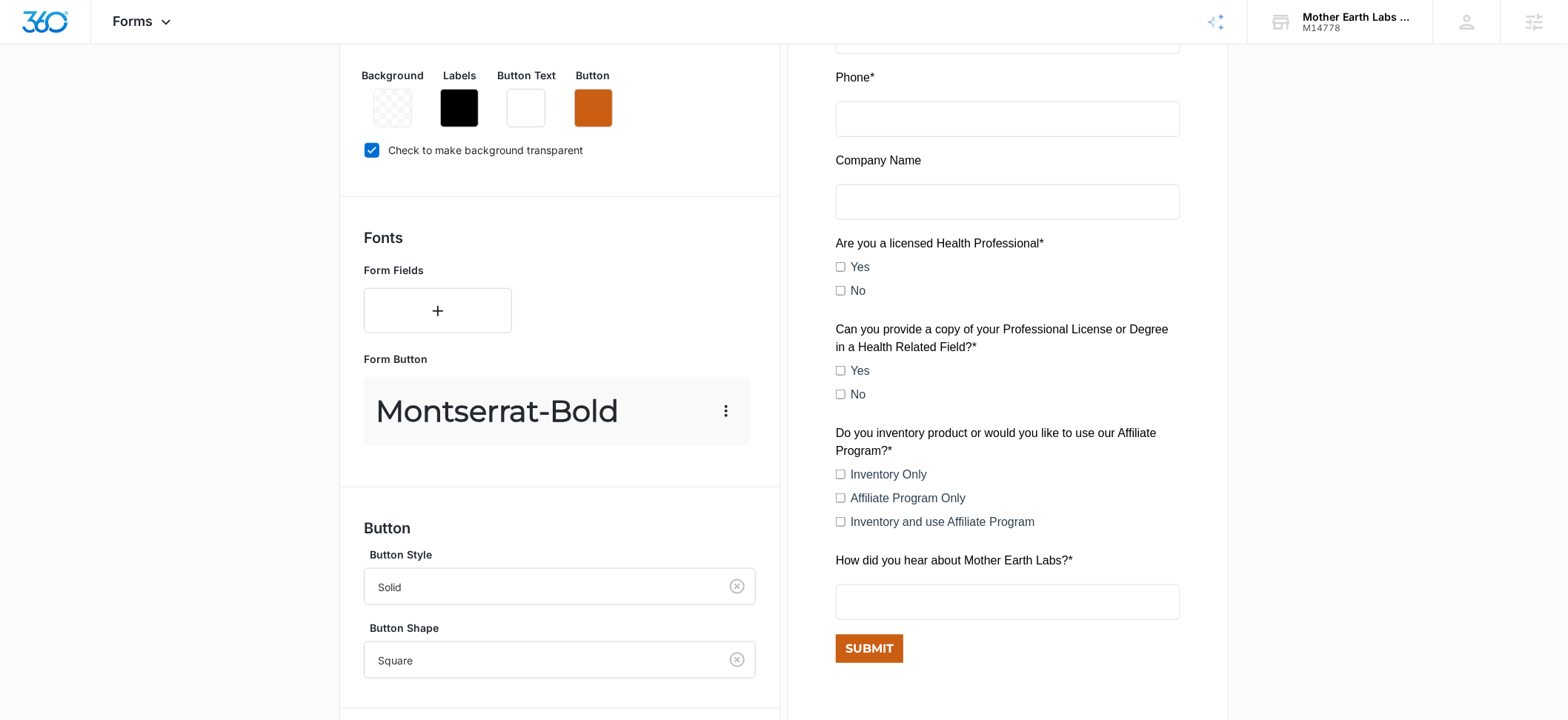
drag, startPoint x: 634, startPoint y: 415, endPoint x: 626, endPoint y: 409, distance: 10.0
click at [619, 415] on p "Montserrat - Bold" at bounding box center [498, 411] width 243 height 45
click at [450, 285] on div "Form Fields" at bounding box center [438, 298] width 148 height 71
click at [432, 307] on icon "button" at bounding box center [438, 311] width 18 height 18
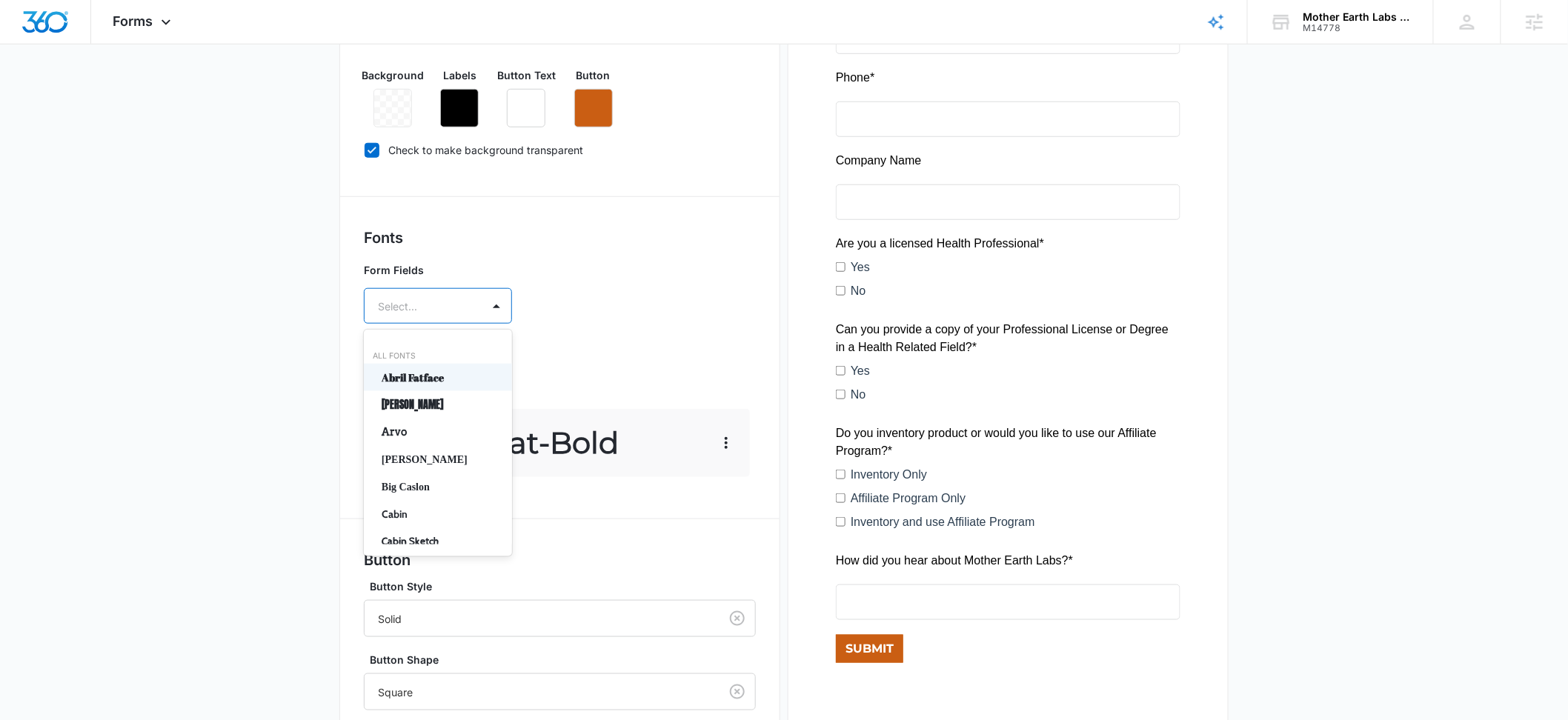
click at [433, 301] on div at bounding box center [420, 306] width 84 height 19
type input "mont"
click at [431, 381] on p "Montserrat" at bounding box center [436, 377] width 109 height 15
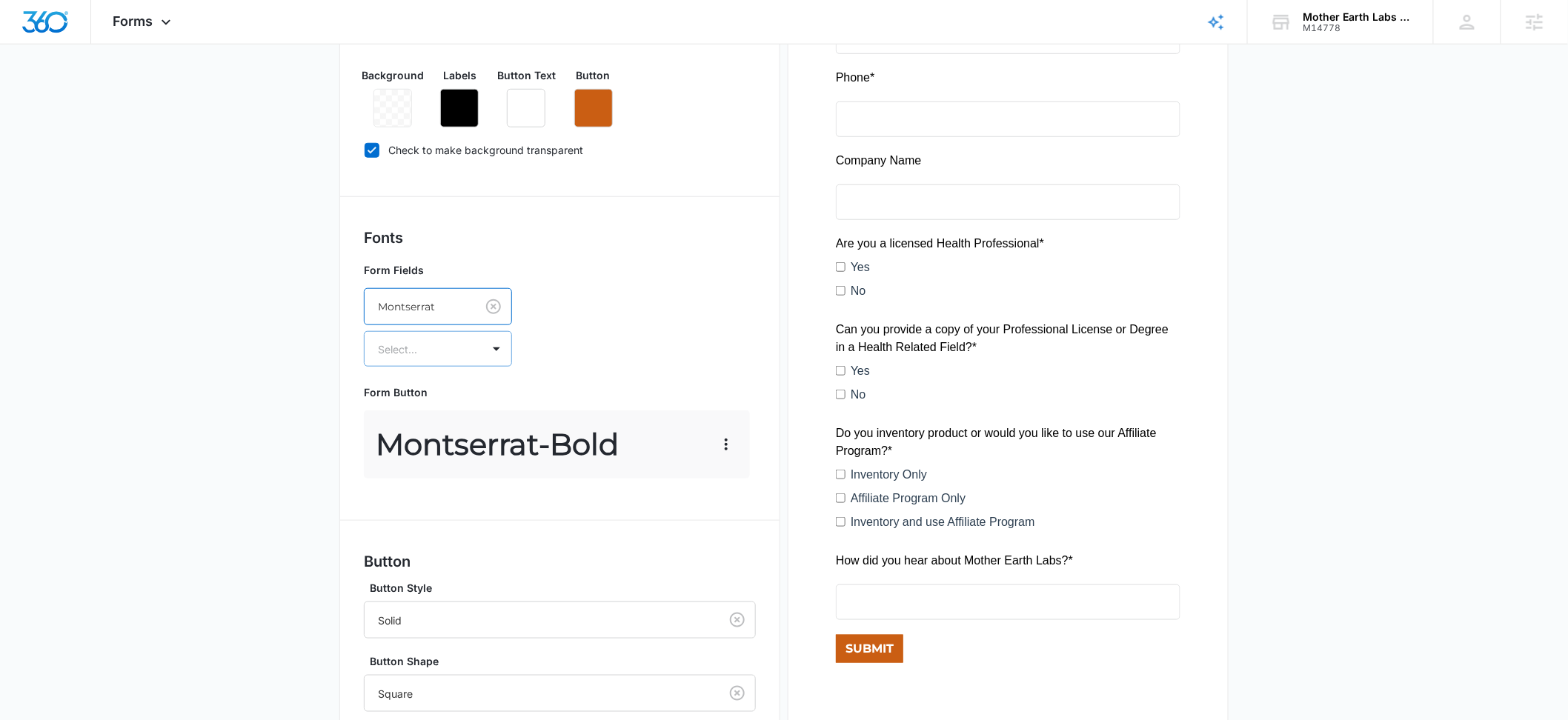
click at [425, 360] on div "Select..." at bounding box center [423, 349] width 117 height 33
click at [413, 401] on p "Regular" at bounding box center [436, 401] width 109 height 15
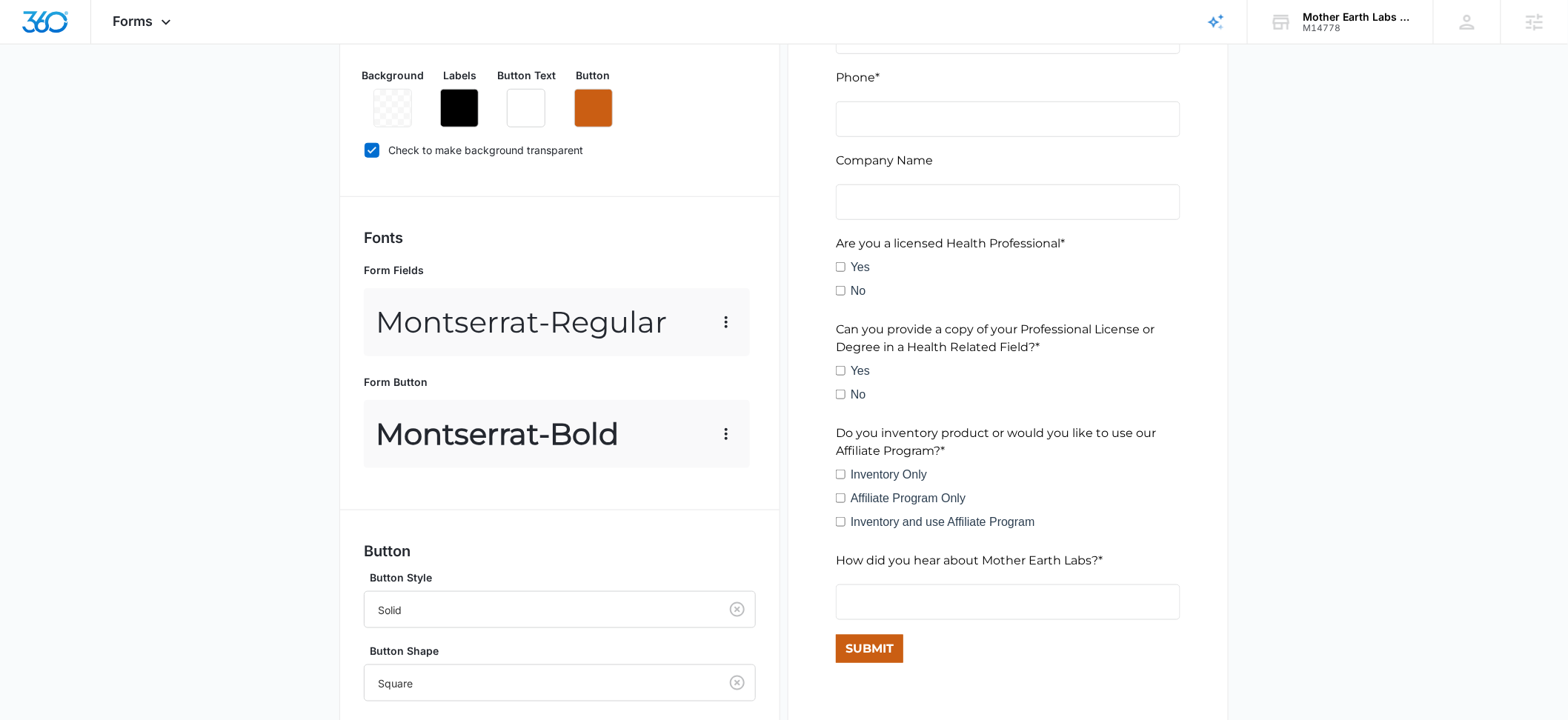
scroll to position [611, 0]
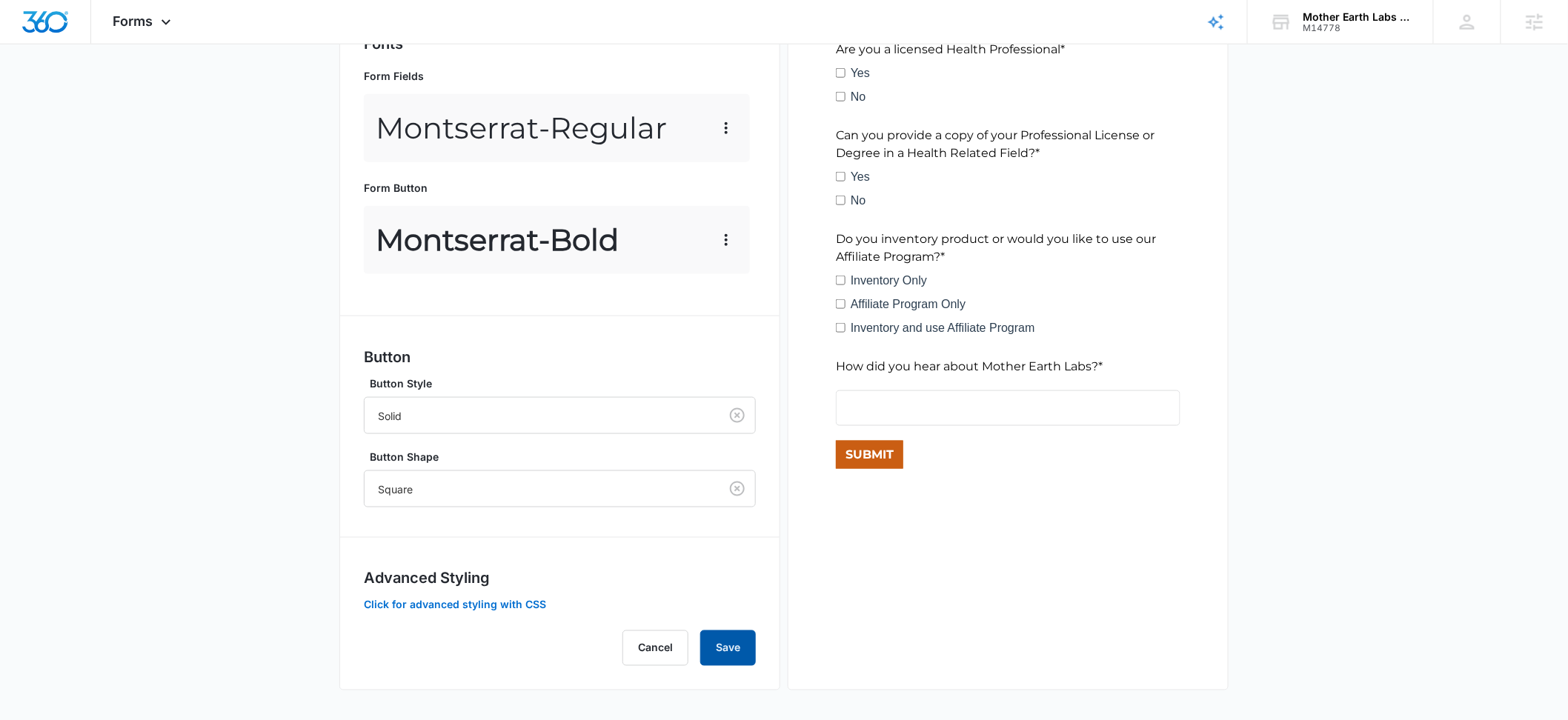
click at [739, 648] on button "Save" at bounding box center [728, 648] width 56 height 36
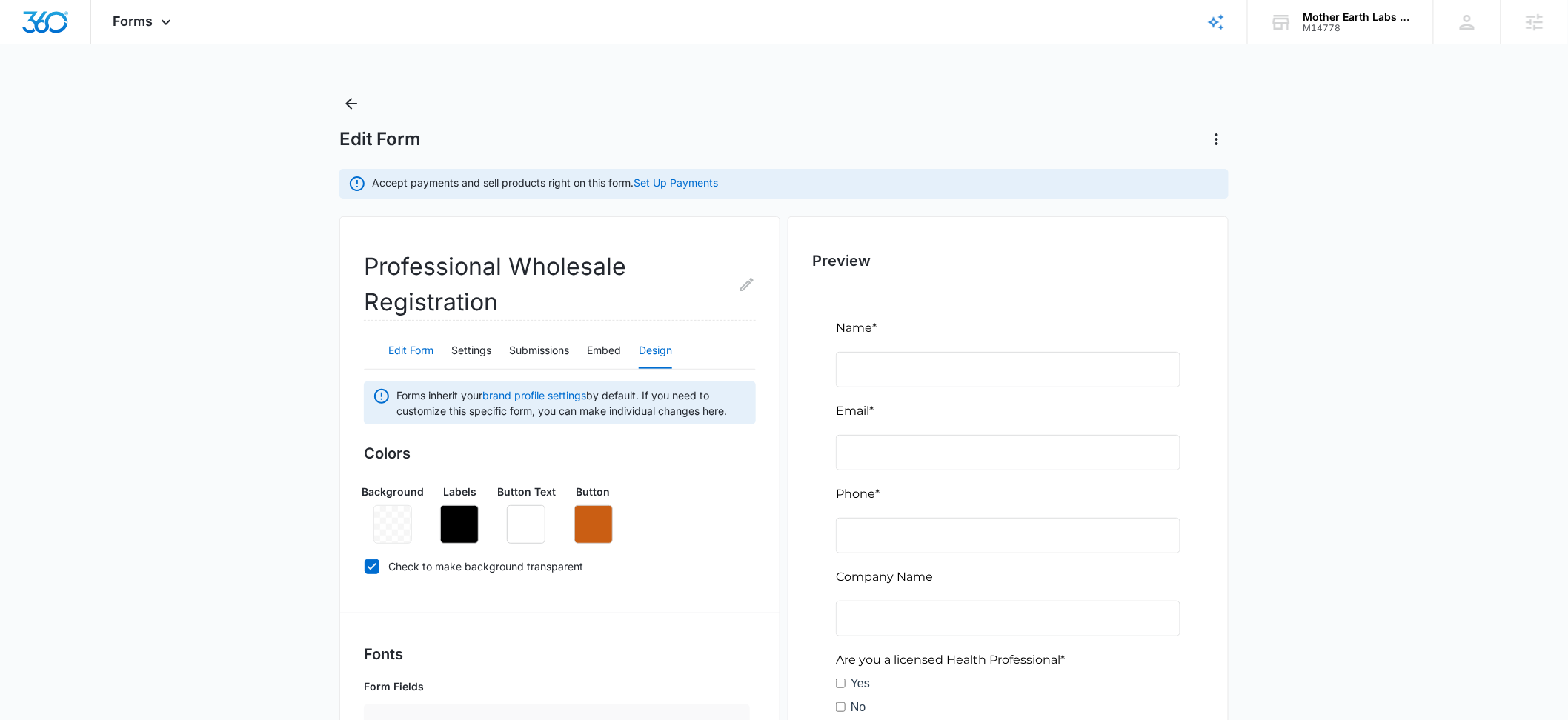
click at [411, 351] on button "Edit Form" at bounding box center [411, 351] width 45 height 36
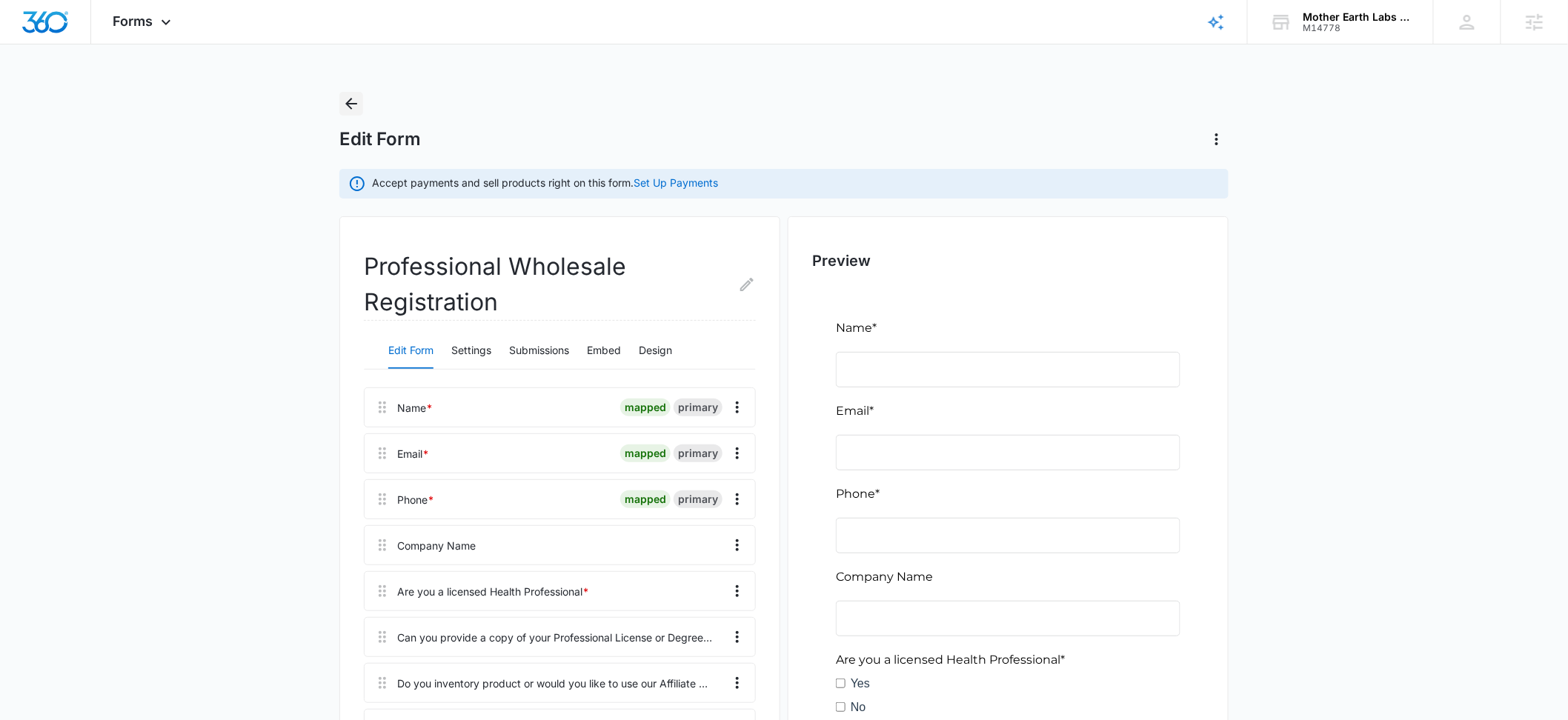
click at [344, 90] on div "Forms Apps Reputation Forms CRM Email Social POS Content Ads Intelligence Files…" at bounding box center [784, 590] width 1568 height 1179
click at [350, 96] on icon "Back" at bounding box center [352, 104] width 18 height 18
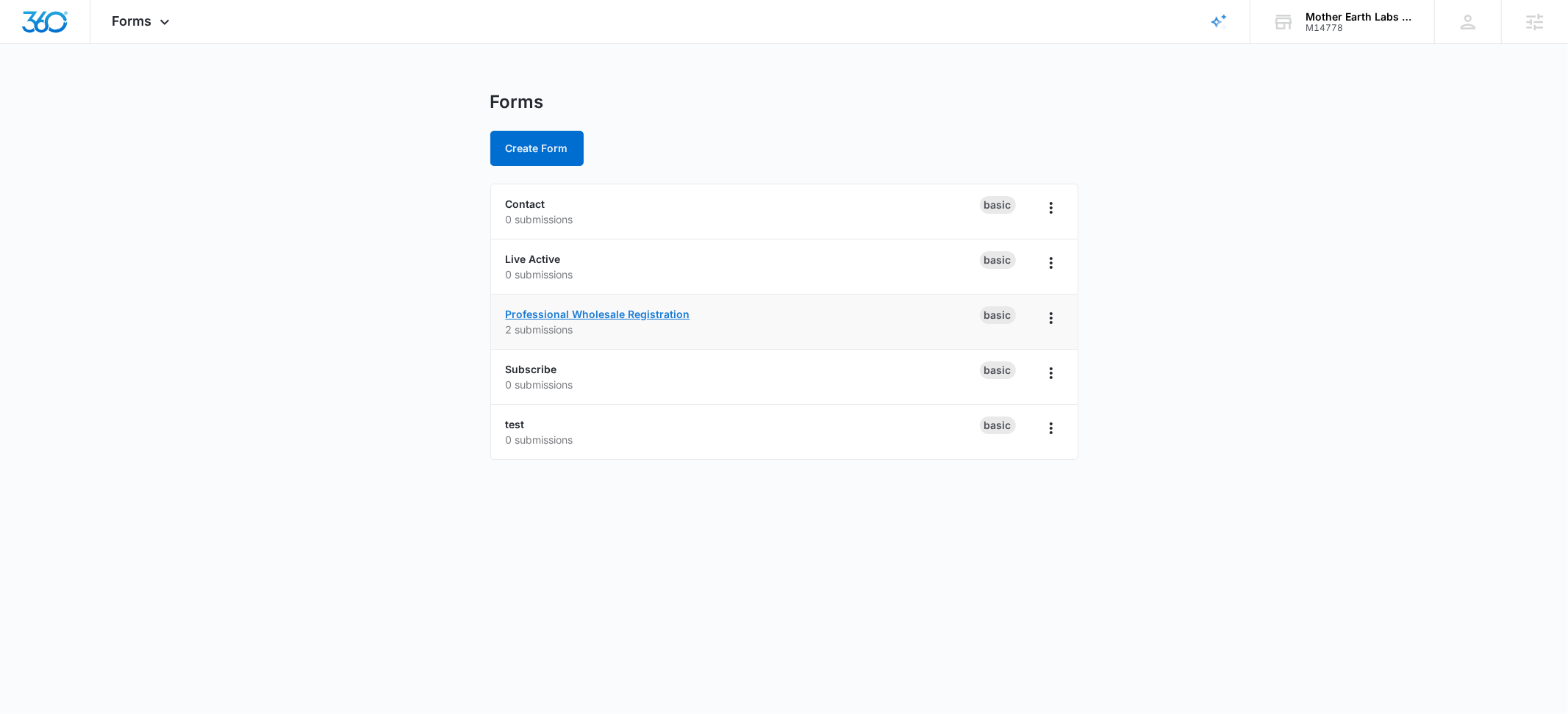
click at [580, 314] on link "Professional Wholesale Registration" at bounding box center [598, 314] width 185 height 13
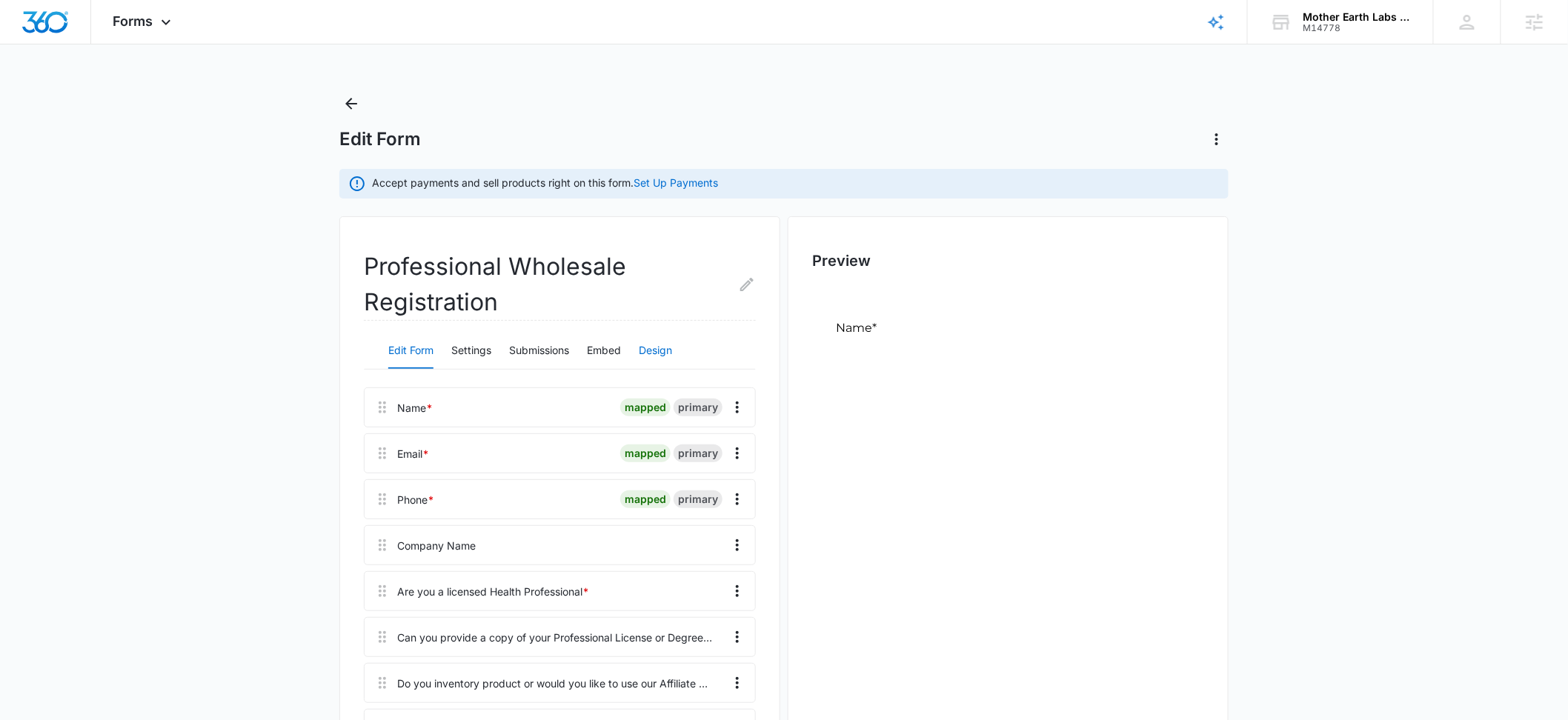
click at [665, 351] on button "Design" at bounding box center [655, 351] width 33 height 36
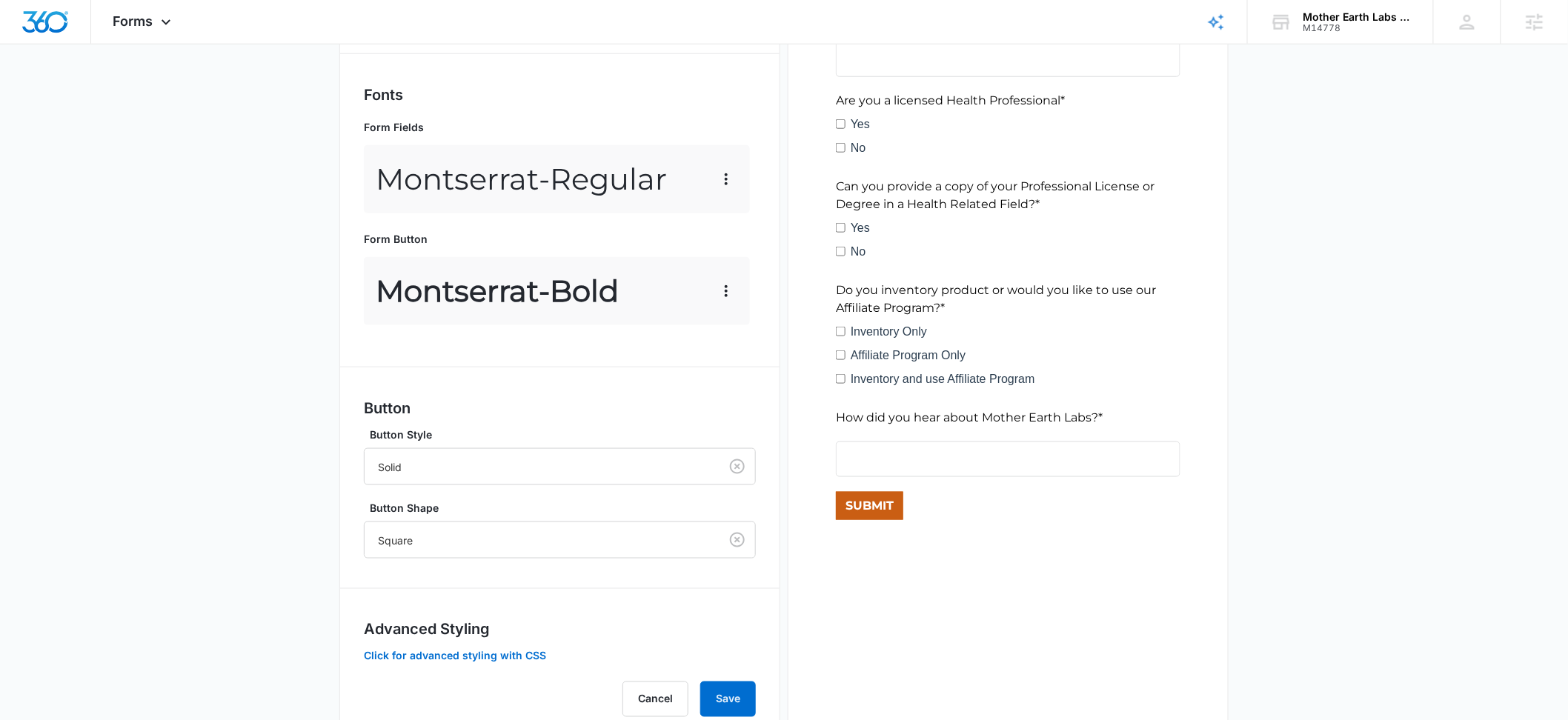
scroll to position [611, 0]
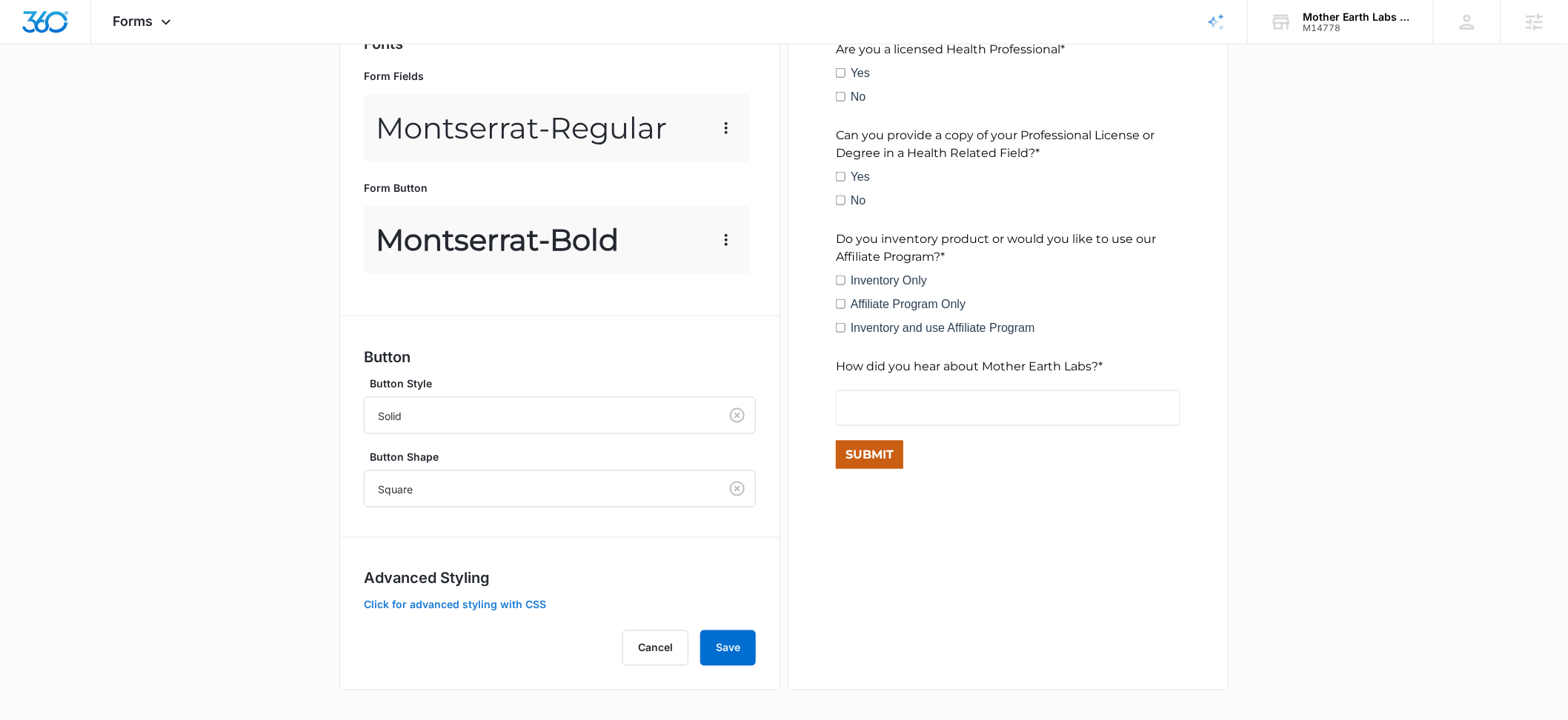
click at [517, 602] on button "Click for advanced styling with CSS" at bounding box center [455, 605] width 182 height 11
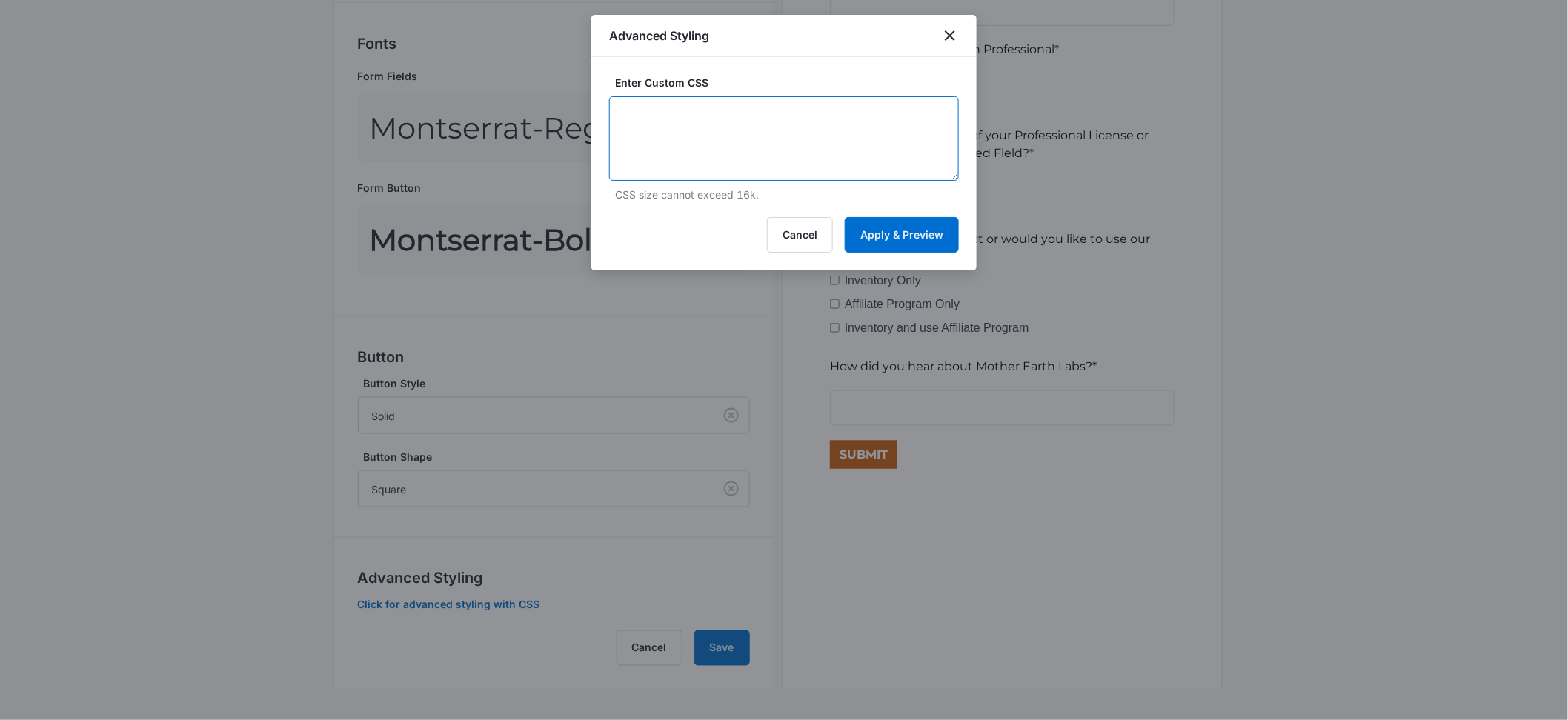
click at [671, 137] on textarea at bounding box center [784, 138] width 350 height 84
paste textarea "/* Form Container - use the following if a form background color is needed */ #…"
click at [733, 162] on textarea "/* Form Container - use the following if a form background color is needed */ #…" at bounding box center [784, 138] width 350 height 84
drag, startPoint x: 643, startPoint y: 143, endPoint x: 587, endPoint y: 150, distance: 56.4
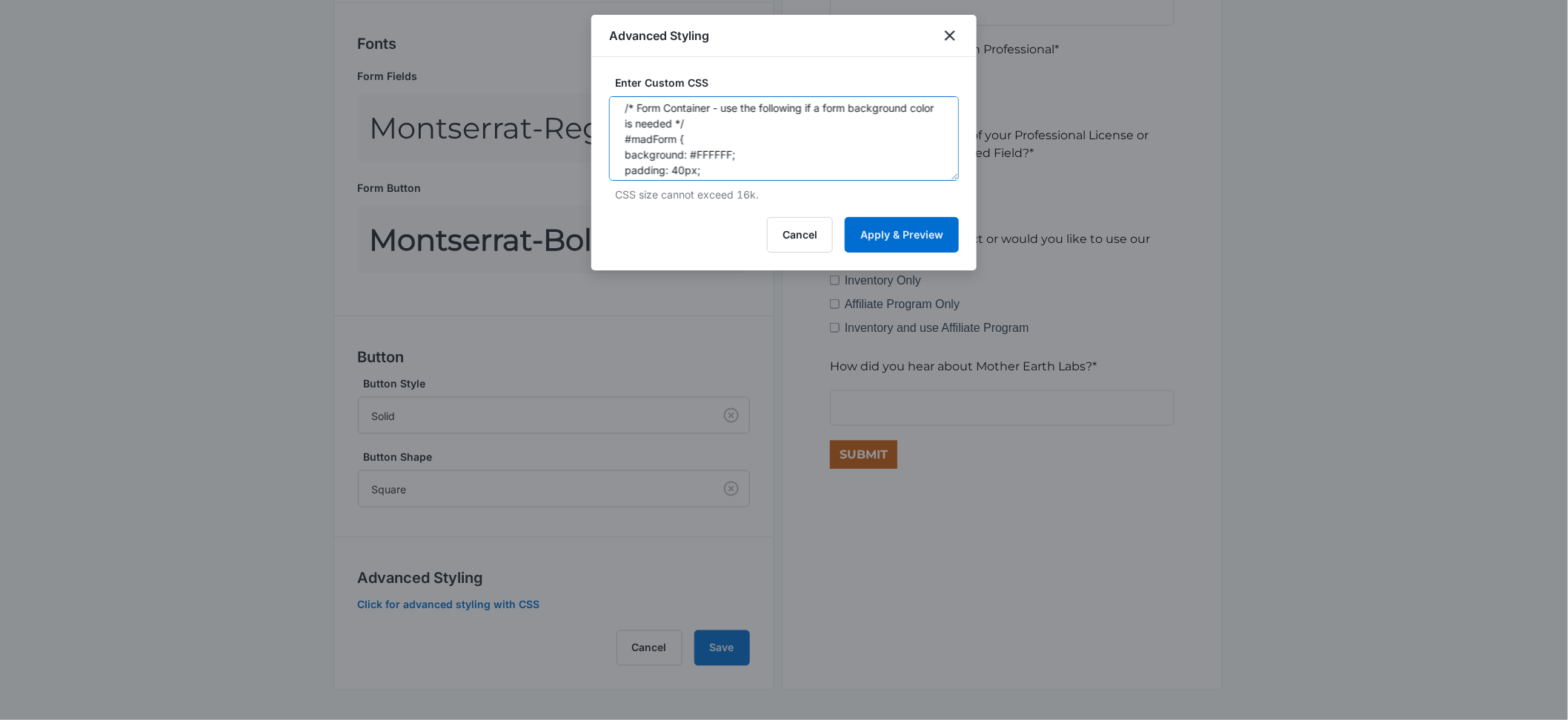
click at [587, 150] on body "Forms Apps Reputation Forms CRM Email Social POS Content Ads Intelligence Files…" at bounding box center [784, 54] width 1568 height 1331
click at [722, 151] on textarea "/* Form Container - use the following if a form background color is needed */ #…" at bounding box center [784, 138] width 350 height 84
type textarea "/* Form Container - use the following if a form background color is needed */ #…"
click at [916, 240] on button "Apply & Preview" at bounding box center [902, 235] width 114 height 36
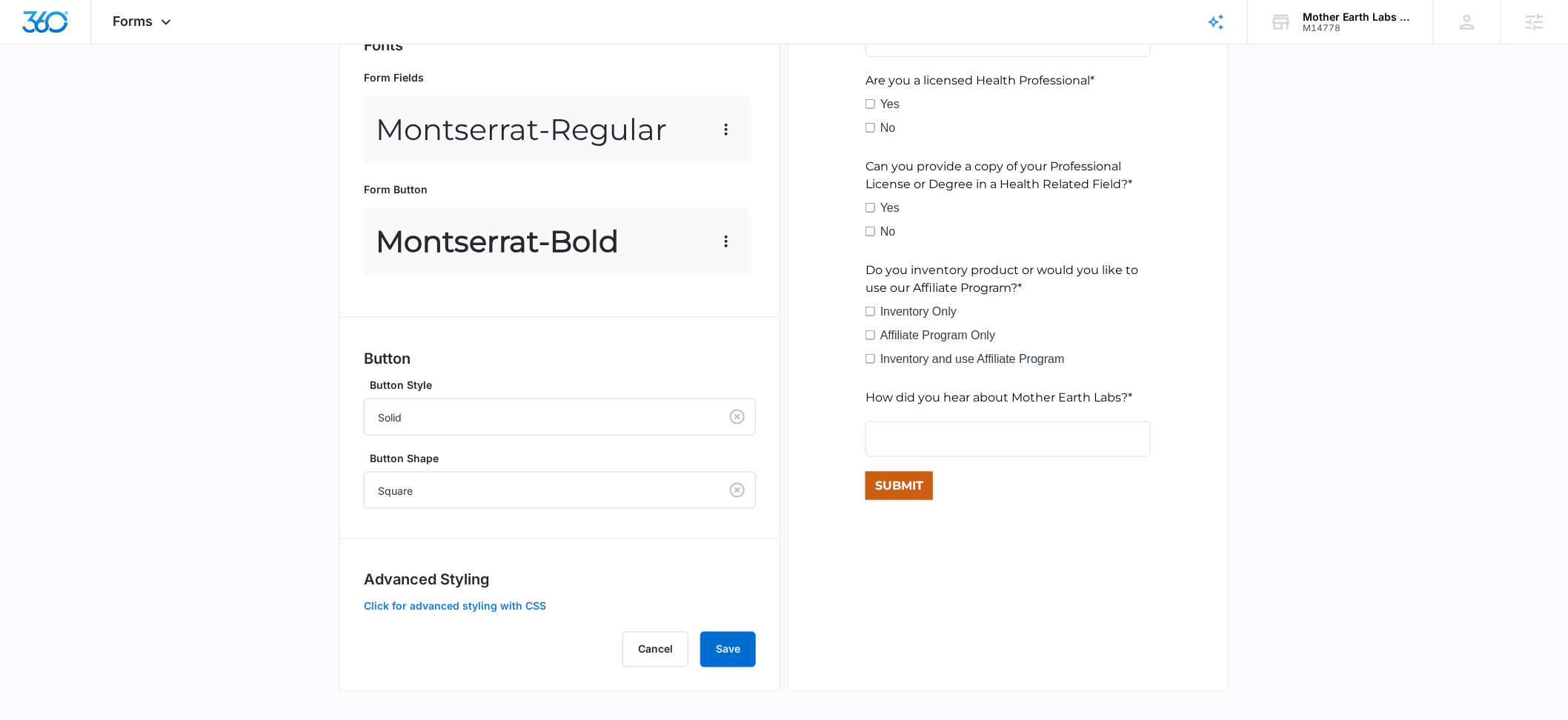
scroll to position [607, 0]
click at [515, 607] on button "Click for advanced styling with CSS" at bounding box center [455, 607] width 182 height 11
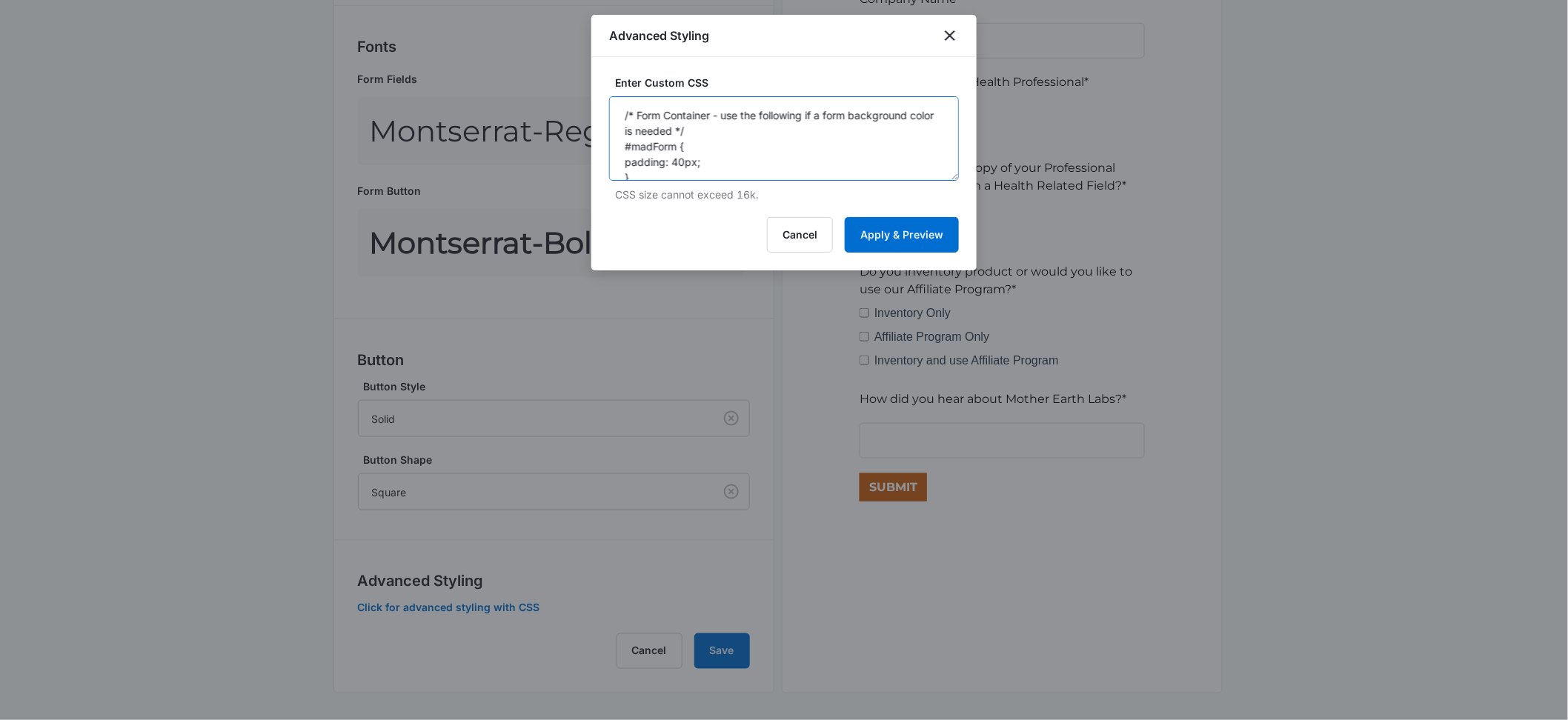
click at [697, 169] on textarea "/* Form Container - use the following if a form background color is needed */ #…" at bounding box center [784, 138] width 350 height 84
click at [713, 163] on textarea "/* Form Container - use the following if a form background color is needed */ #…" at bounding box center [784, 138] width 350 height 84
click at [664, 160] on textarea "/* Form Container - use the following if a form background color is needed */ #…" at bounding box center [784, 138] width 350 height 84
type textarea "/* Form Container - use the following if a form background color is needed */ #…"
click at [675, 160] on textarea "/* Form Container - use the following if a form background color is needed */ #…" at bounding box center [784, 138] width 350 height 84
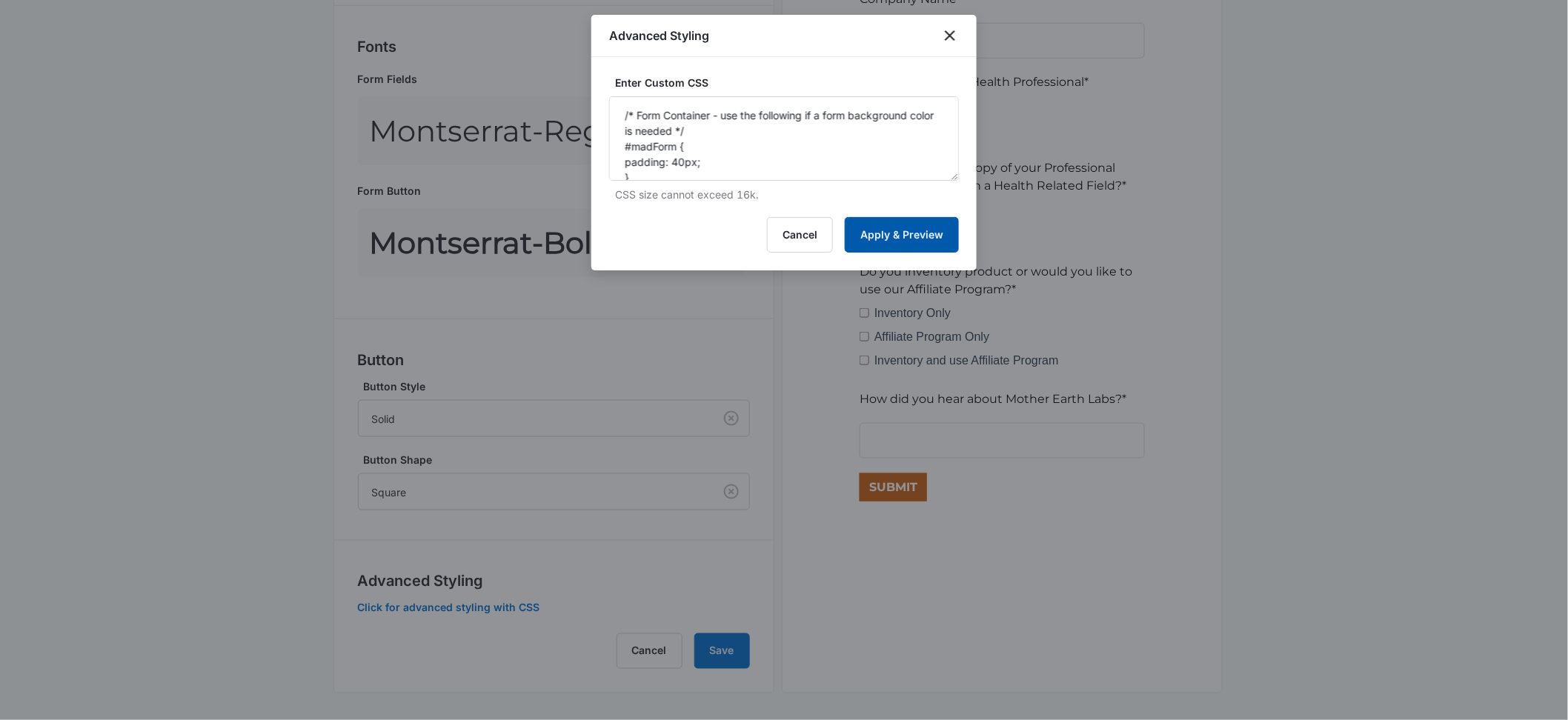
click at [874, 228] on button "Apply & Preview" at bounding box center [902, 235] width 114 height 36
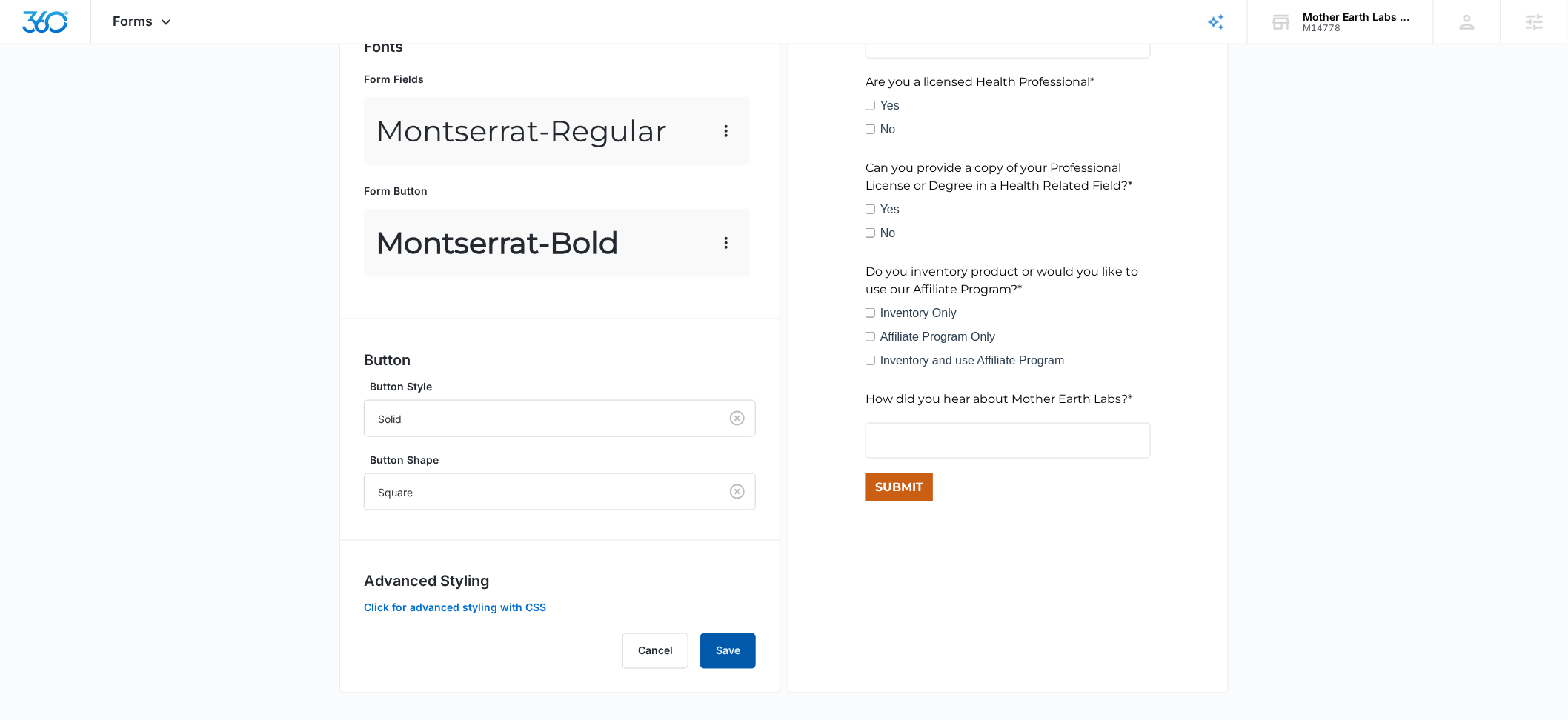
click at [741, 654] on button "Save" at bounding box center [728, 651] width 56 height 36
click at [464, 480] on div "Square" at bounding box center [542, 492] width 355 height 33
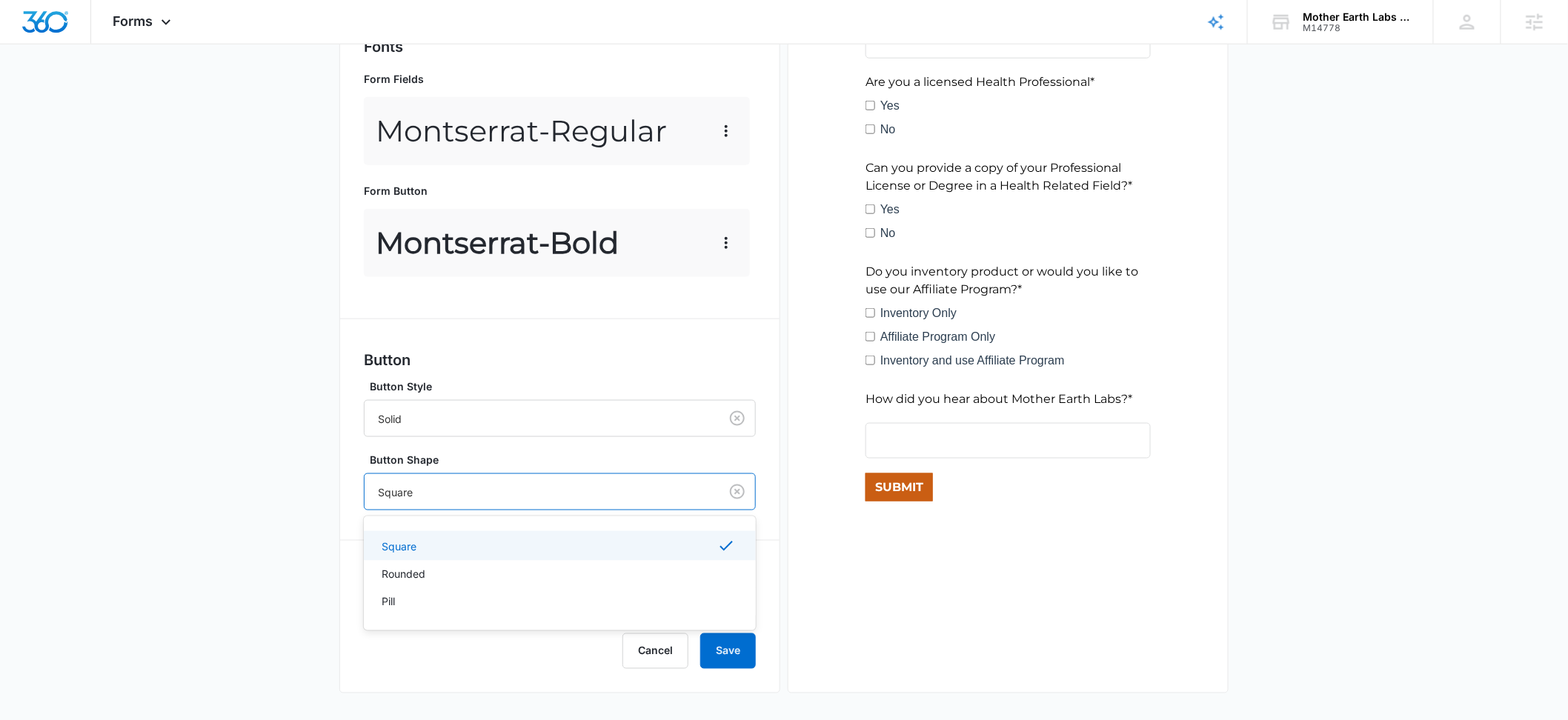
click at [464, 480] on div "Square" at bounding box center [542, 492] width 355 height 33
click at [927, 545] on div at bounding box center [1008, 128] width 392 height 897
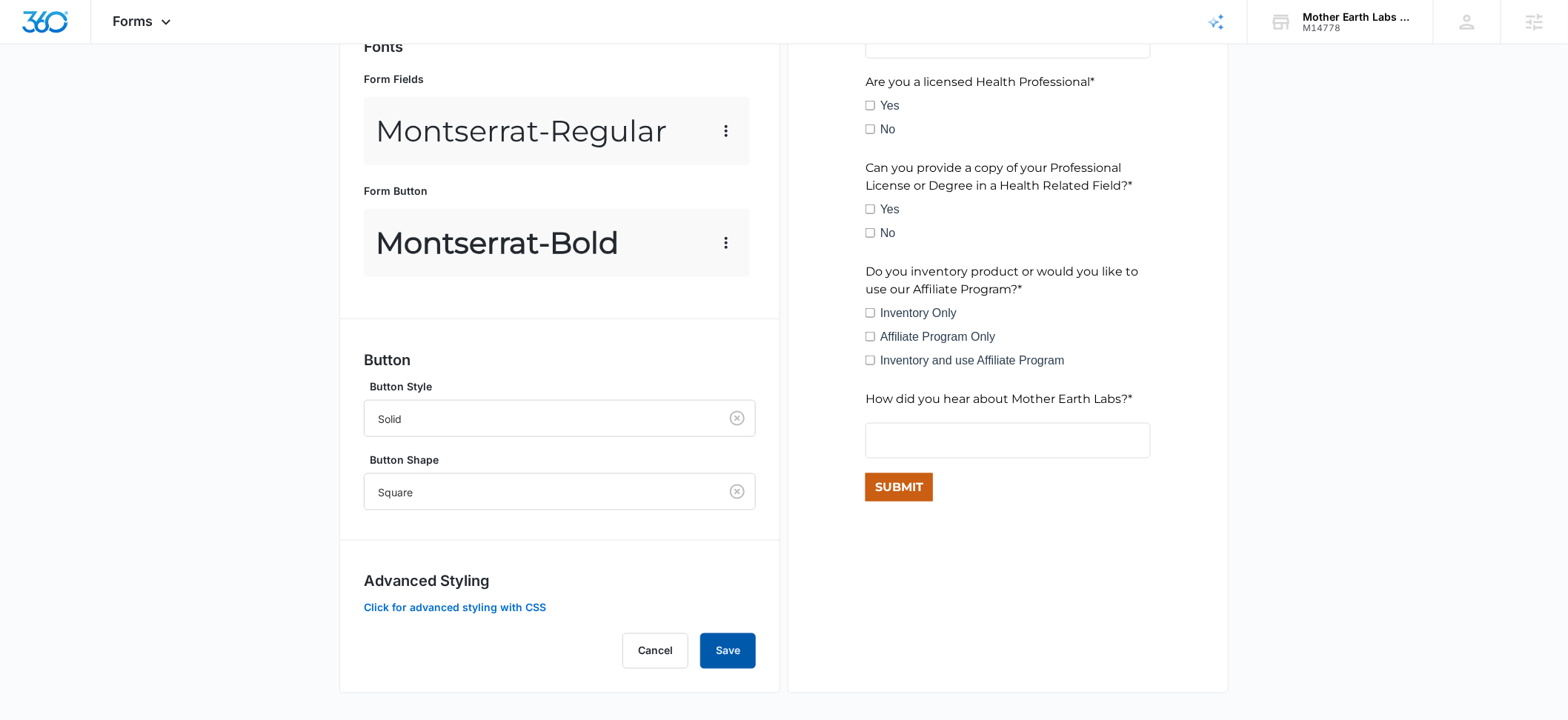
click at [722, 655] on button "Save" at bounding box center [728, 651] width 56 height 36
